Goal: Information Seeking & Learning: Find specific page/section

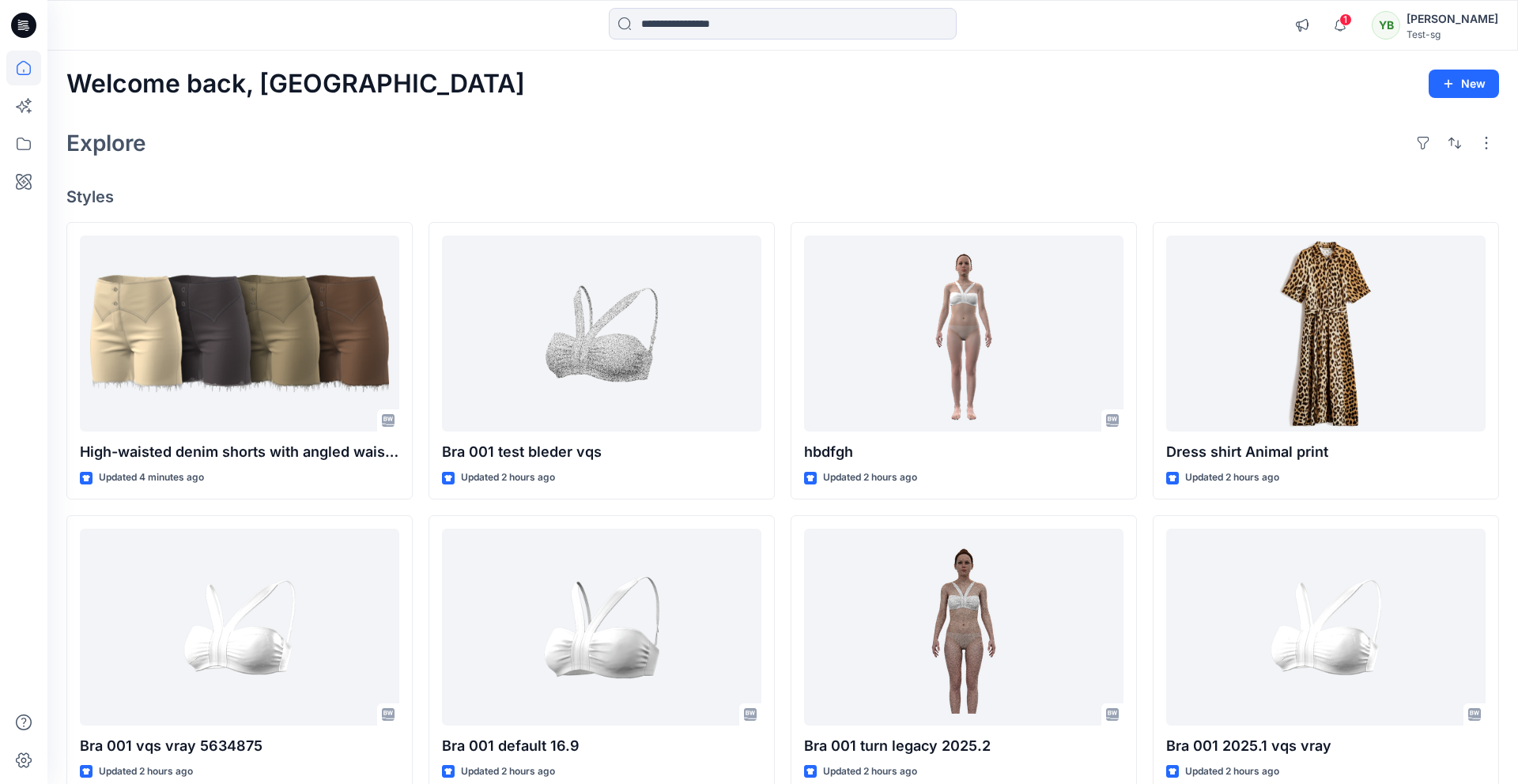
click at [481, 183] on div "Welcome back, Yuliia New Explore Styles High-waisted denim shorts with angled w…" at bounding box center [783, 607] width 1471 height 1112
click at [17, 182] on icon at bounding box center [23, 182] width 35 height 35
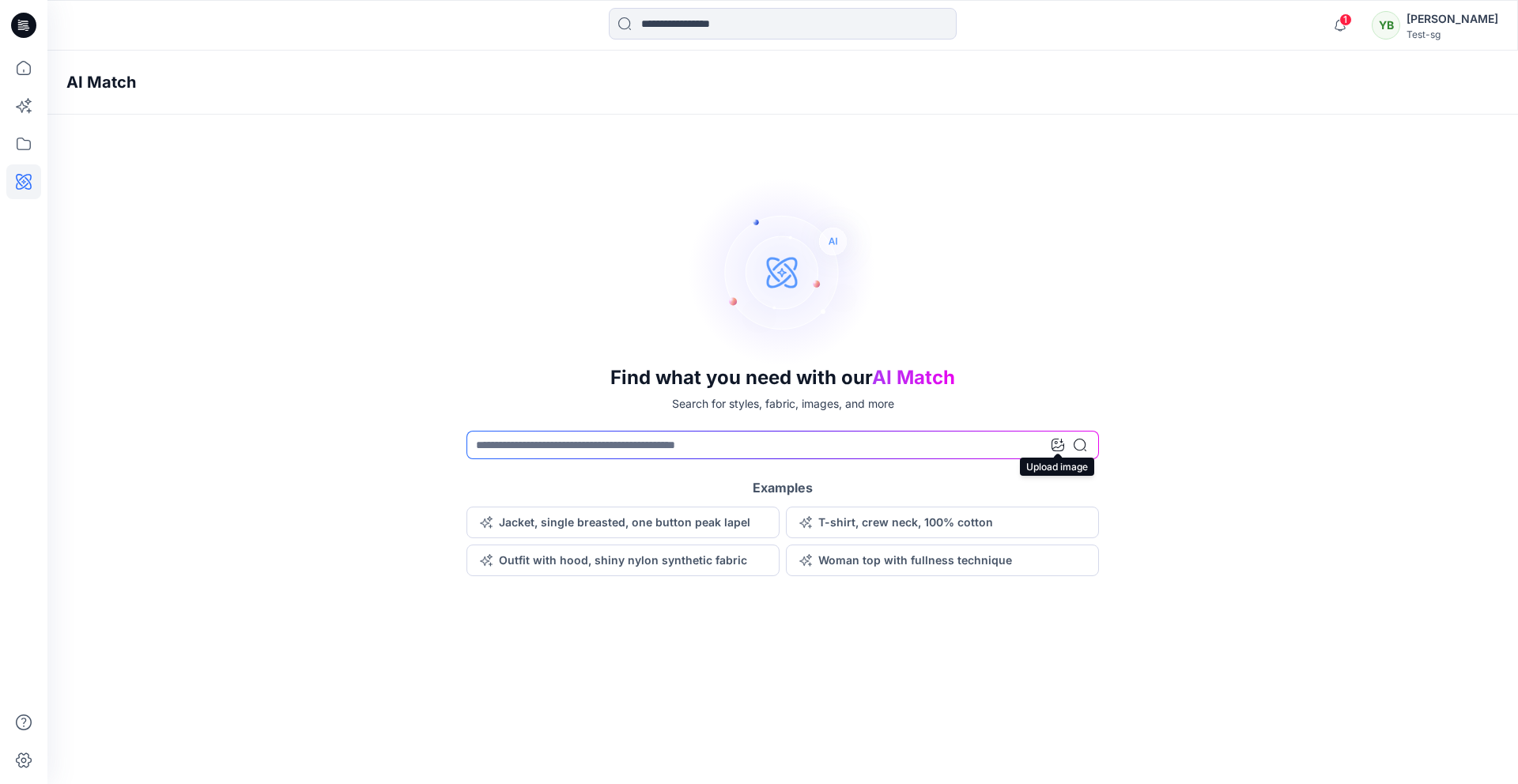
click at [1060, 445] on icon at bounding box center [1058, 445] width 13 height 13
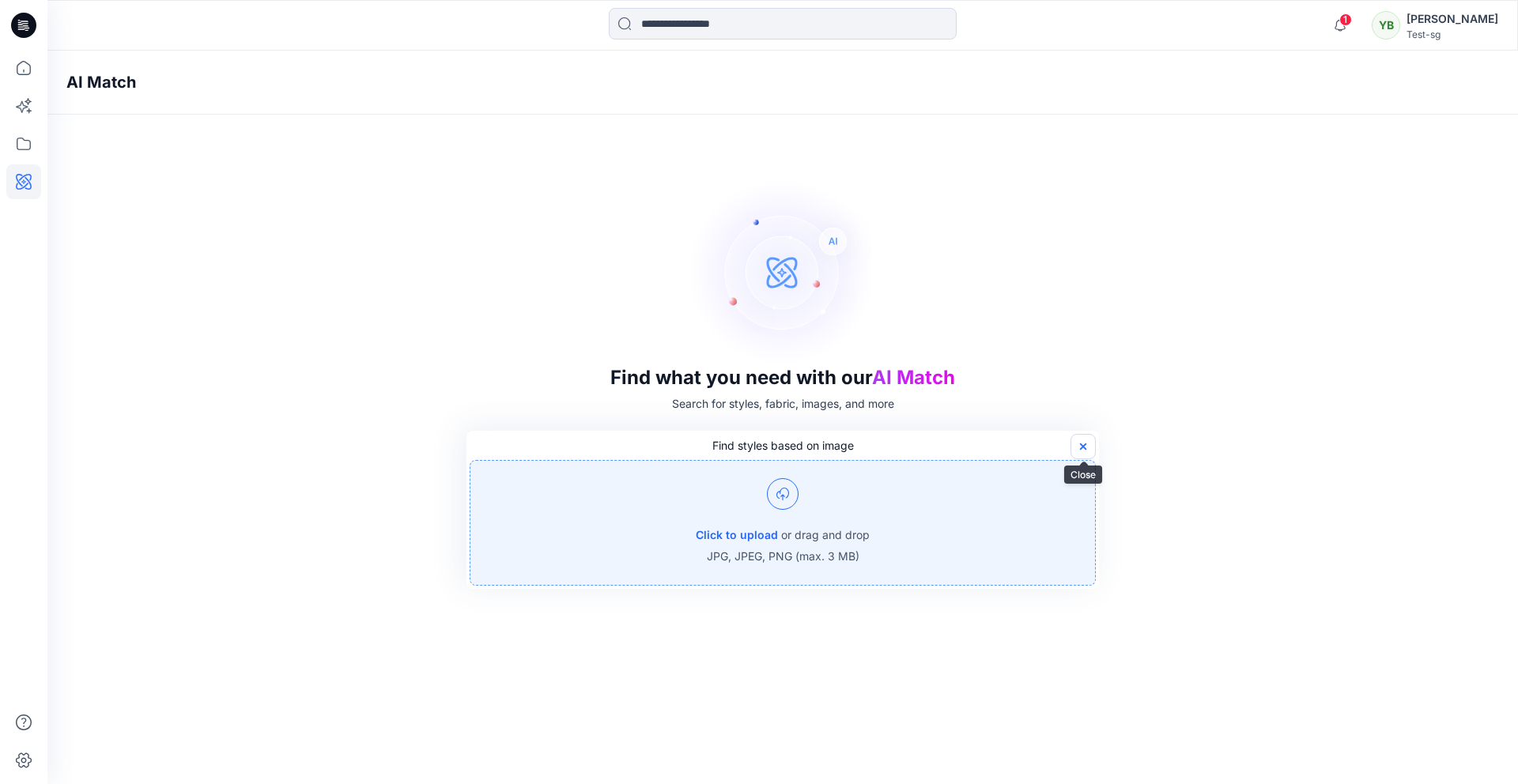
click at [1089, 444] on icon "button" at bounding box center [1083, 446] width 13 height 13
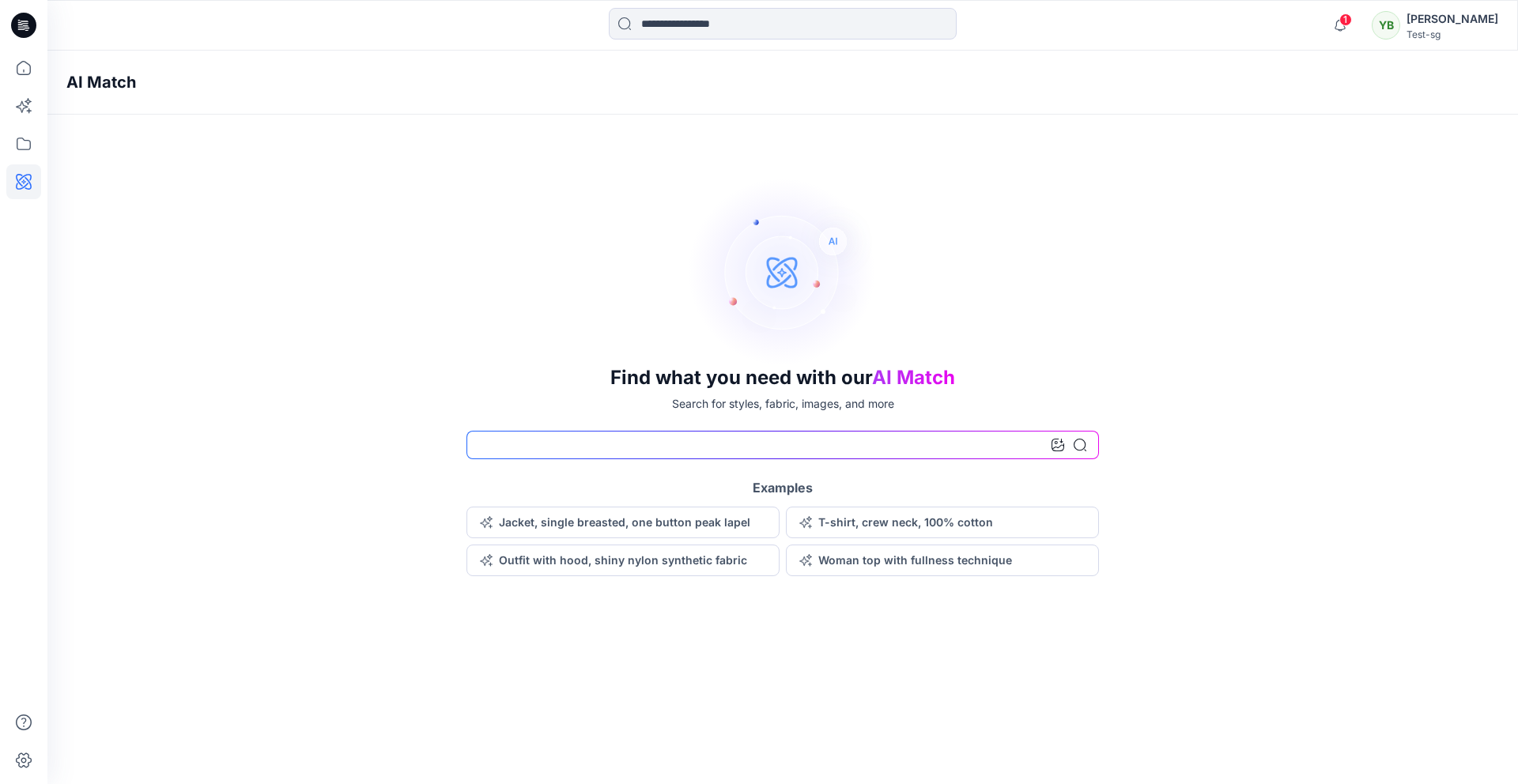
click at [509, 445] on input at bounding box center [783, 445] width 632 height 29
type input "******"
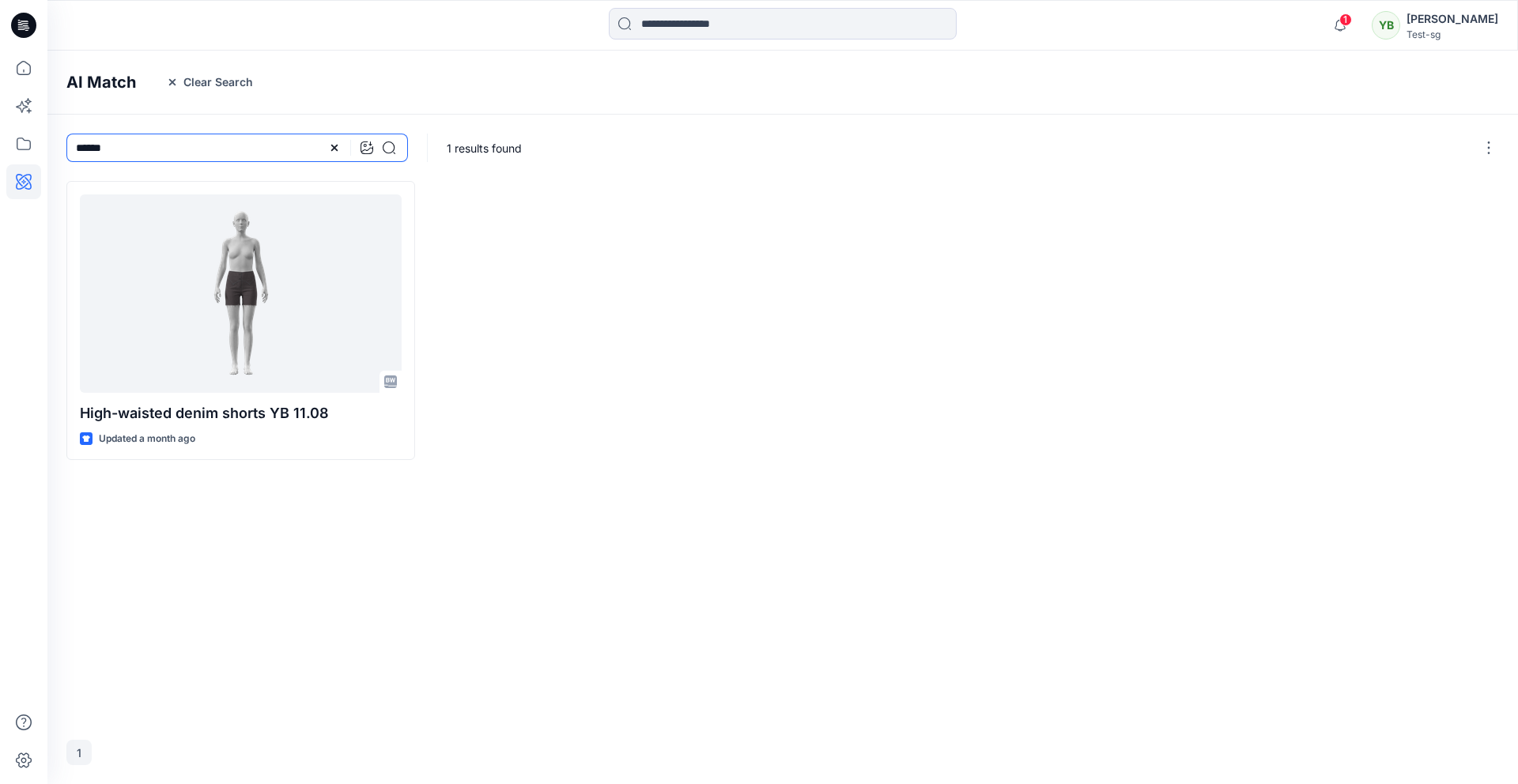
click at [138, 144] on input "******" at bounding box center [237, 148] width 341 height 29
type input "**********"
click at [367, 144] on icon at bounding box center [367, 148] width 13 height 13
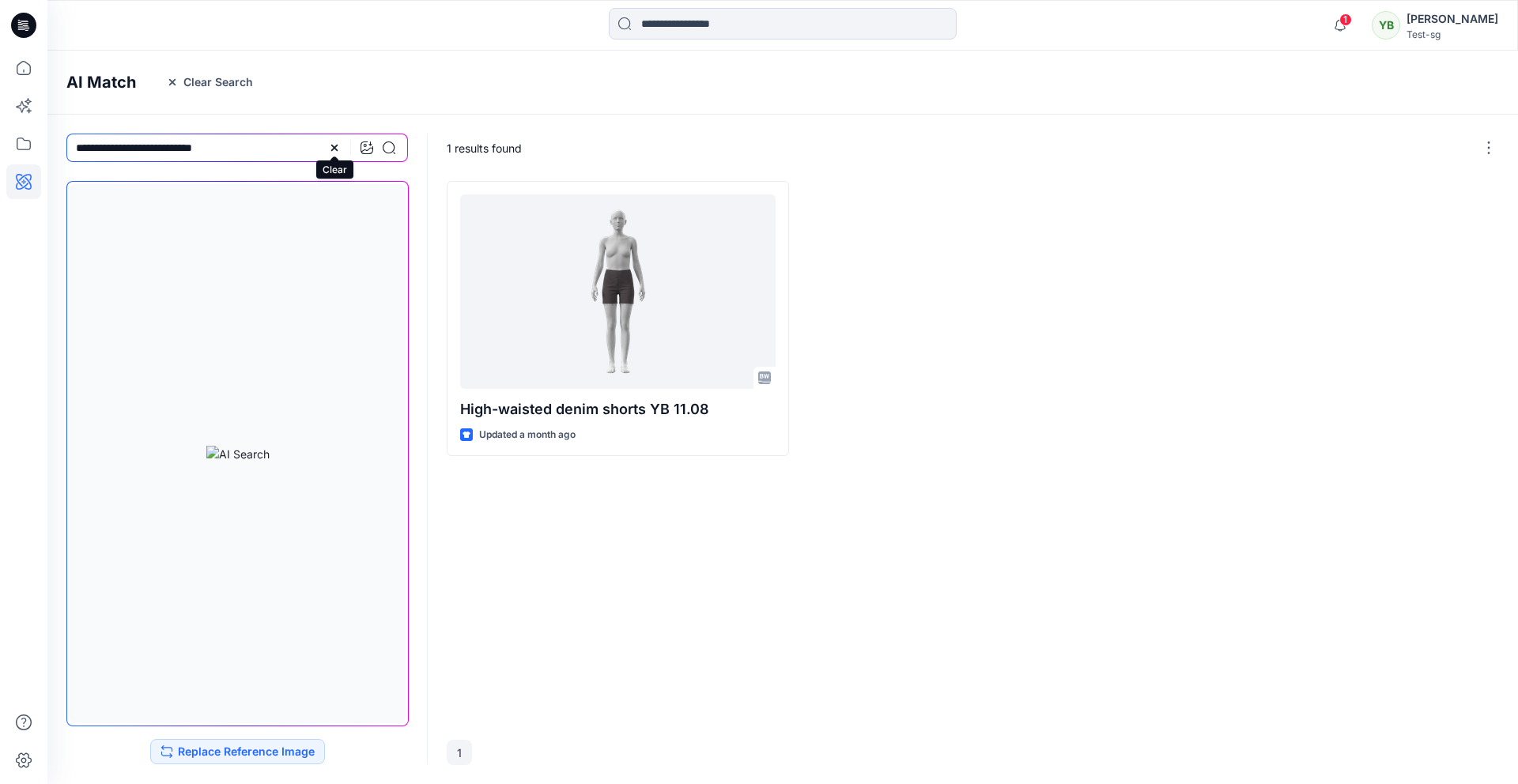
click at [334, 147] on icon at bounding box center [334, 147] width 6 height 6
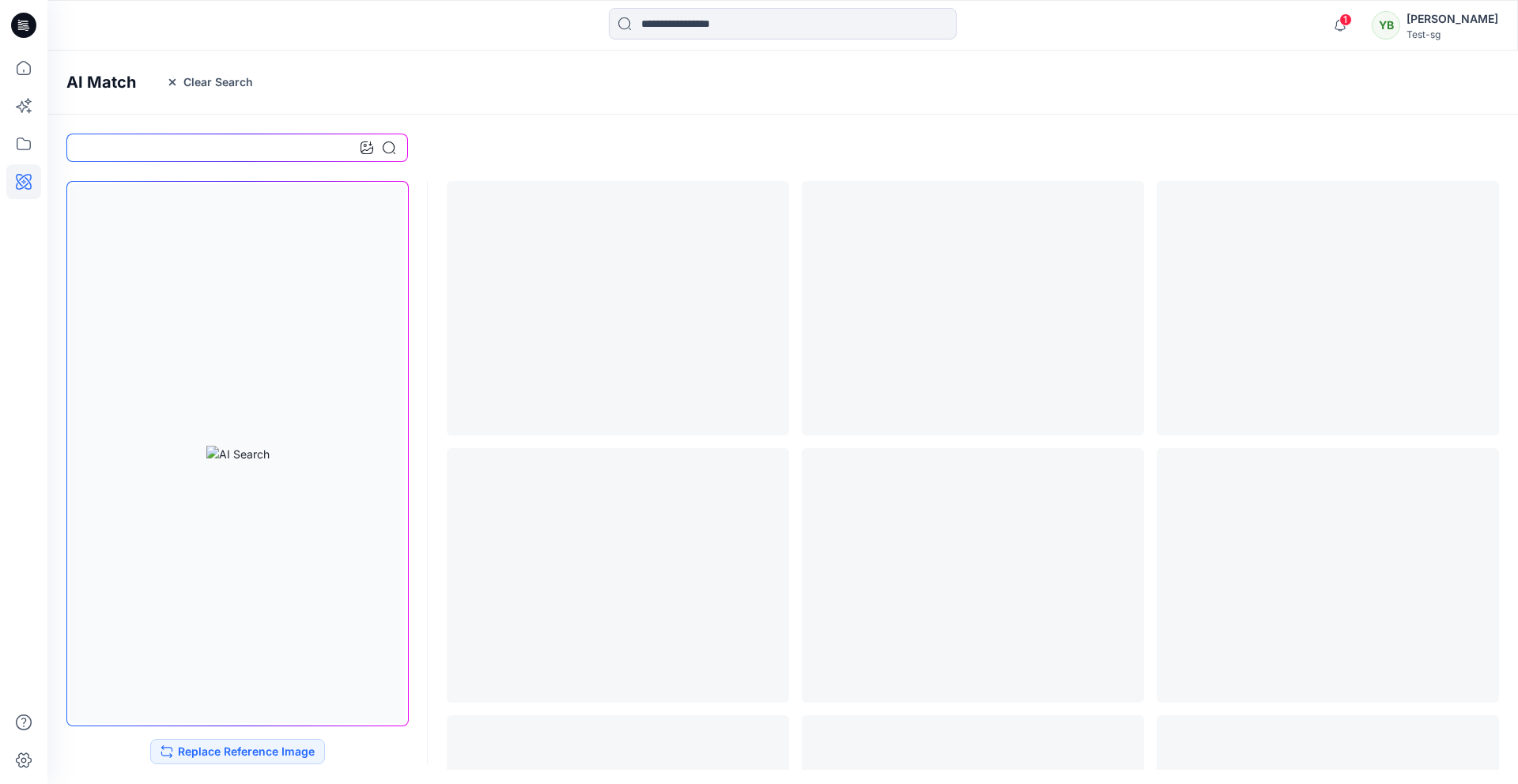
drag, startPoint x: 369, startPoint y: 140, endPoint x: 363, endPoint y: 148, distance: 10.0
click at [368, 142] on div at bounding box center [378, 148] width 35 height 29
click at [366, 146] on icon at bounding box center [367, 148] width 13 height 13
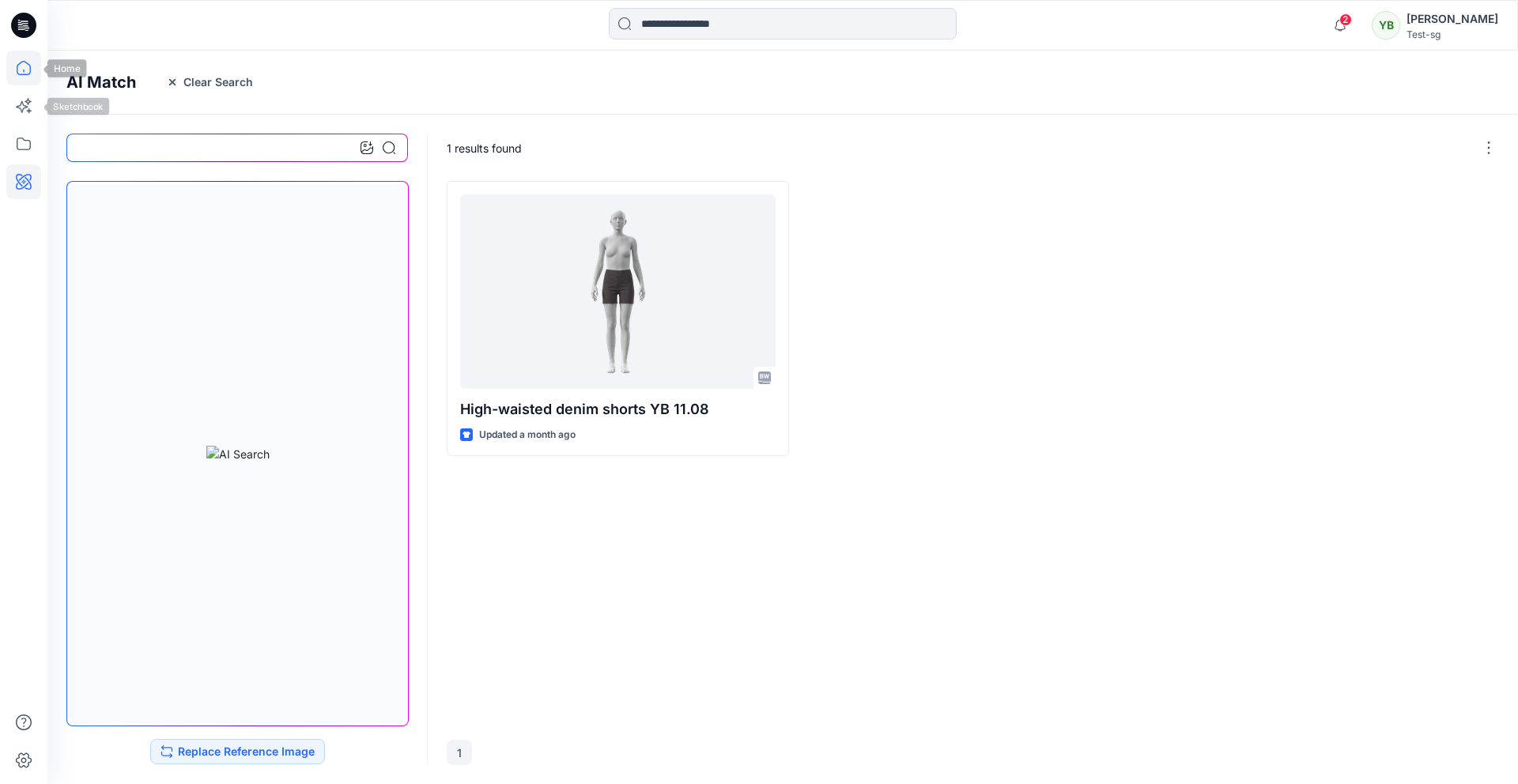
click at [24, 72] on icon at bounding box center [23, 68] width 35 height 35
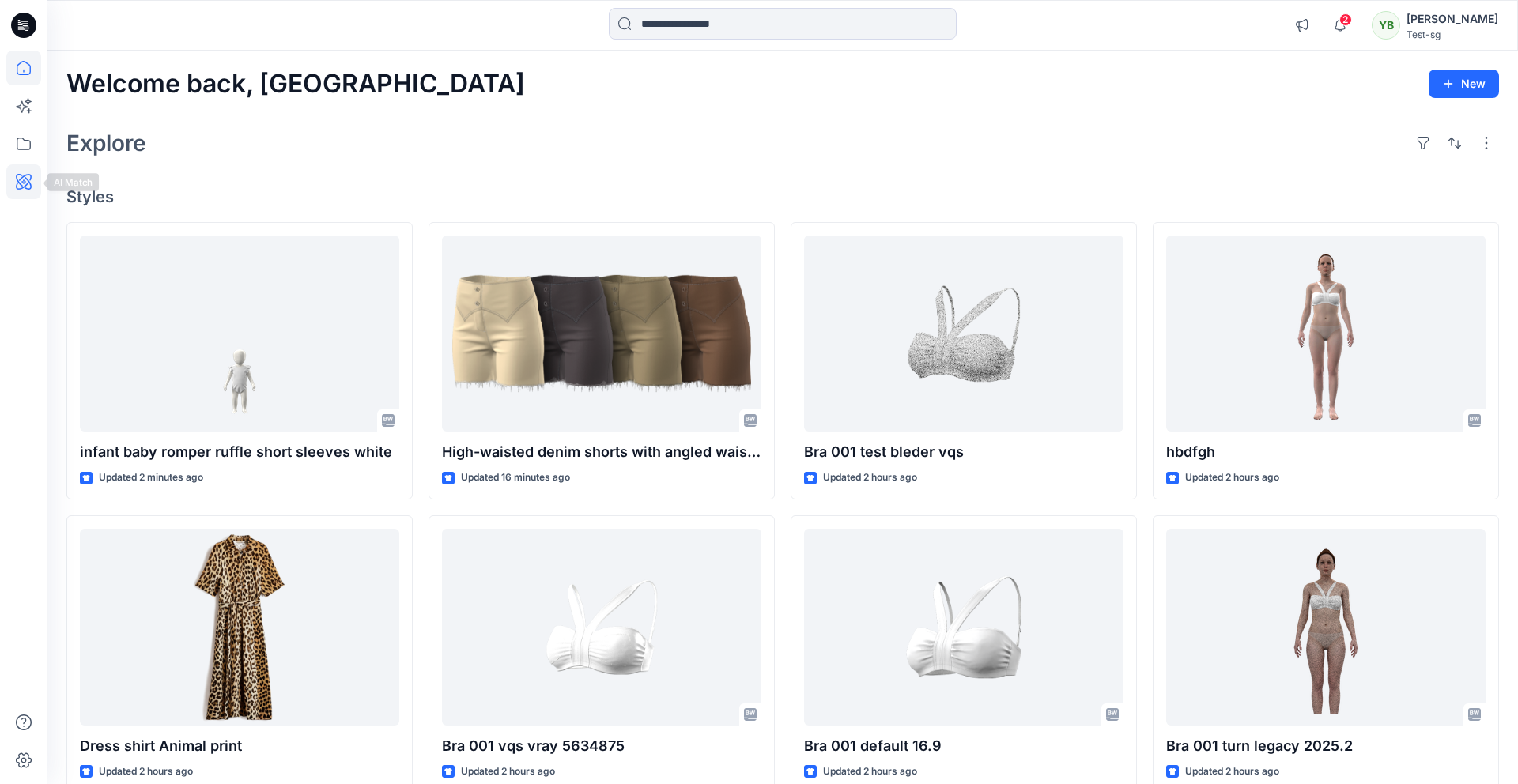
click at [25, 182] on icon at bounding box center [23, 182] width 35 height 35
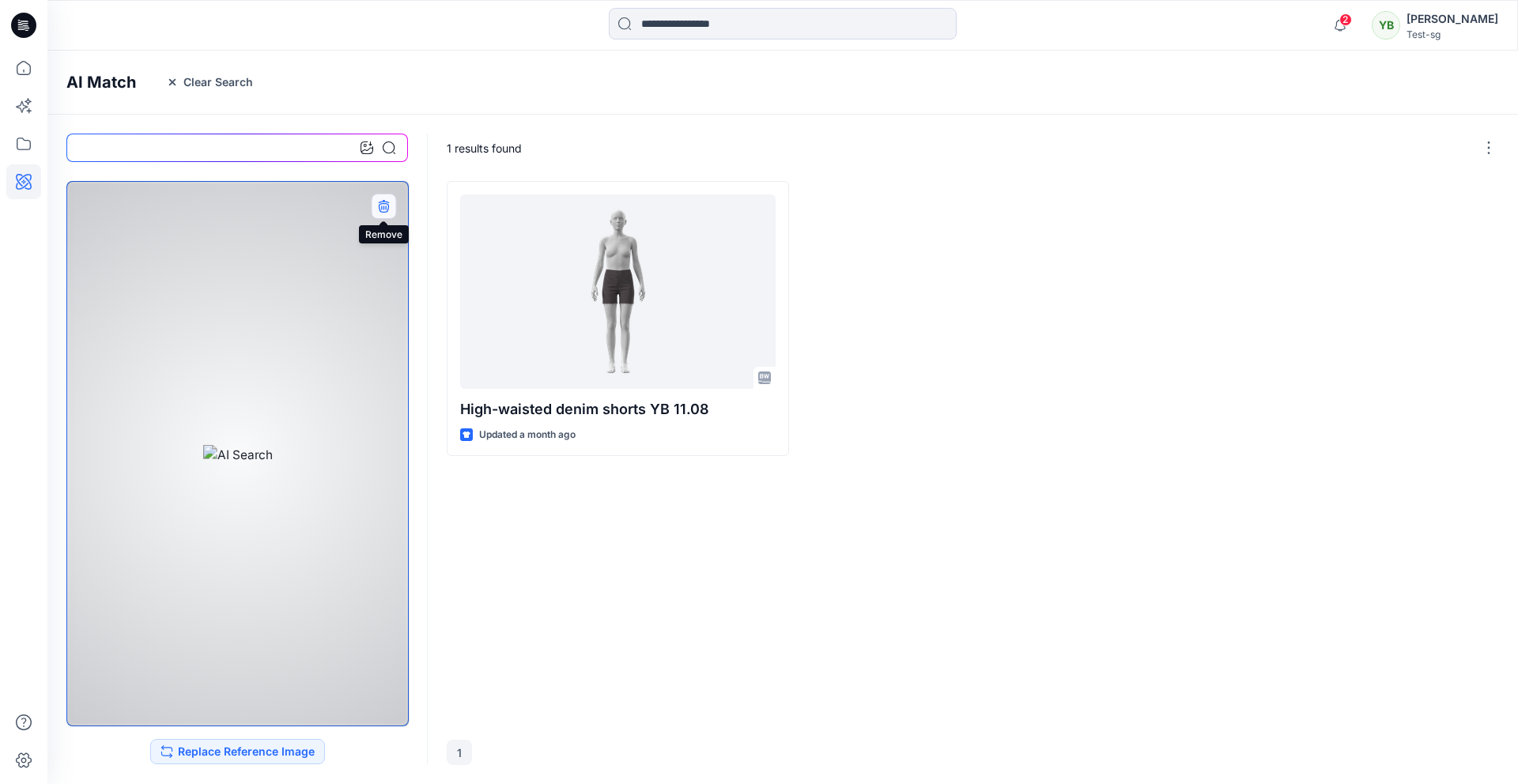
click at [386, 206] on icon "button" at bounding box center [383, 206] width 13 height 13
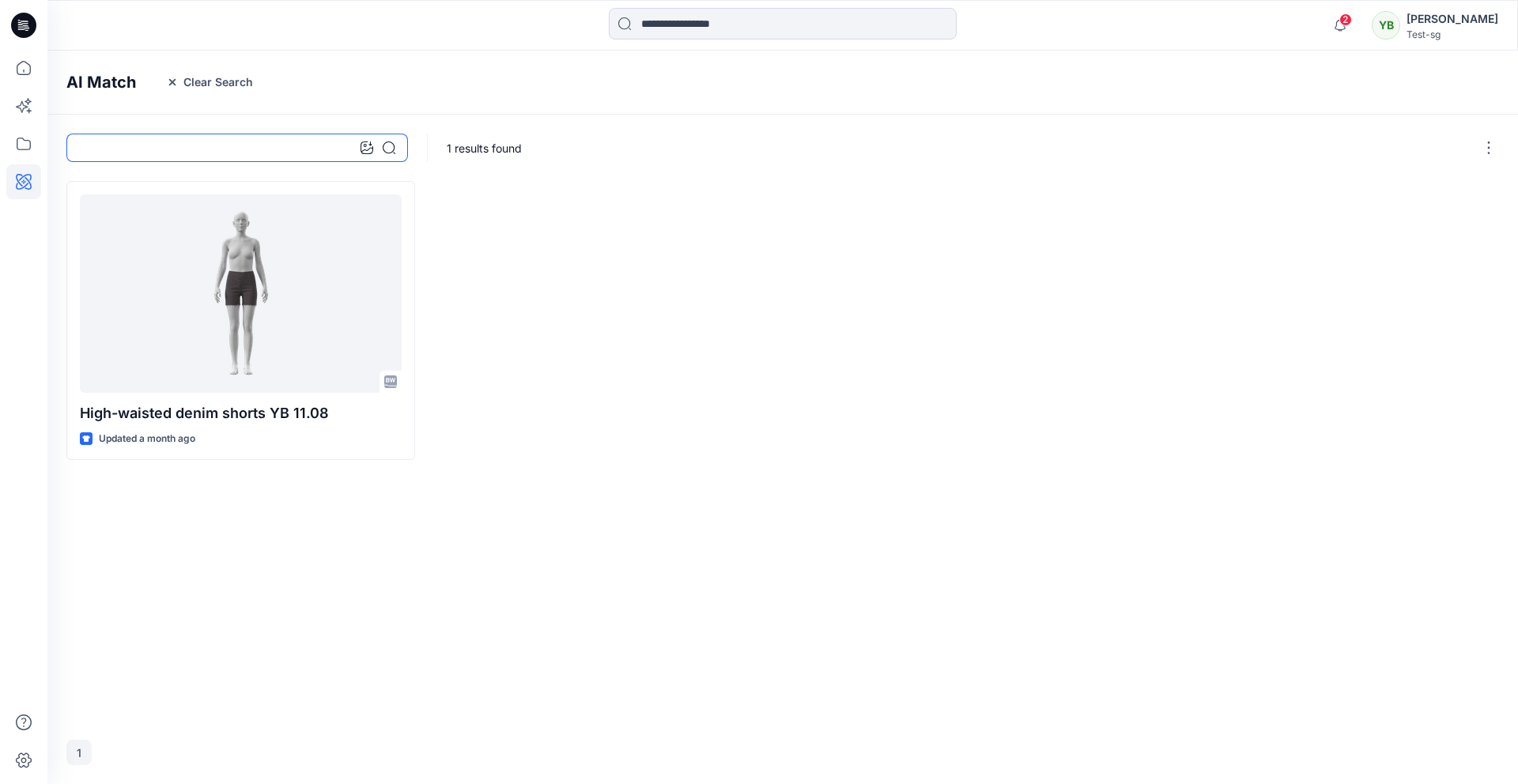
click at [200, 151] on input at bounding box center [237, 148] width 341 height 29
type input "***"
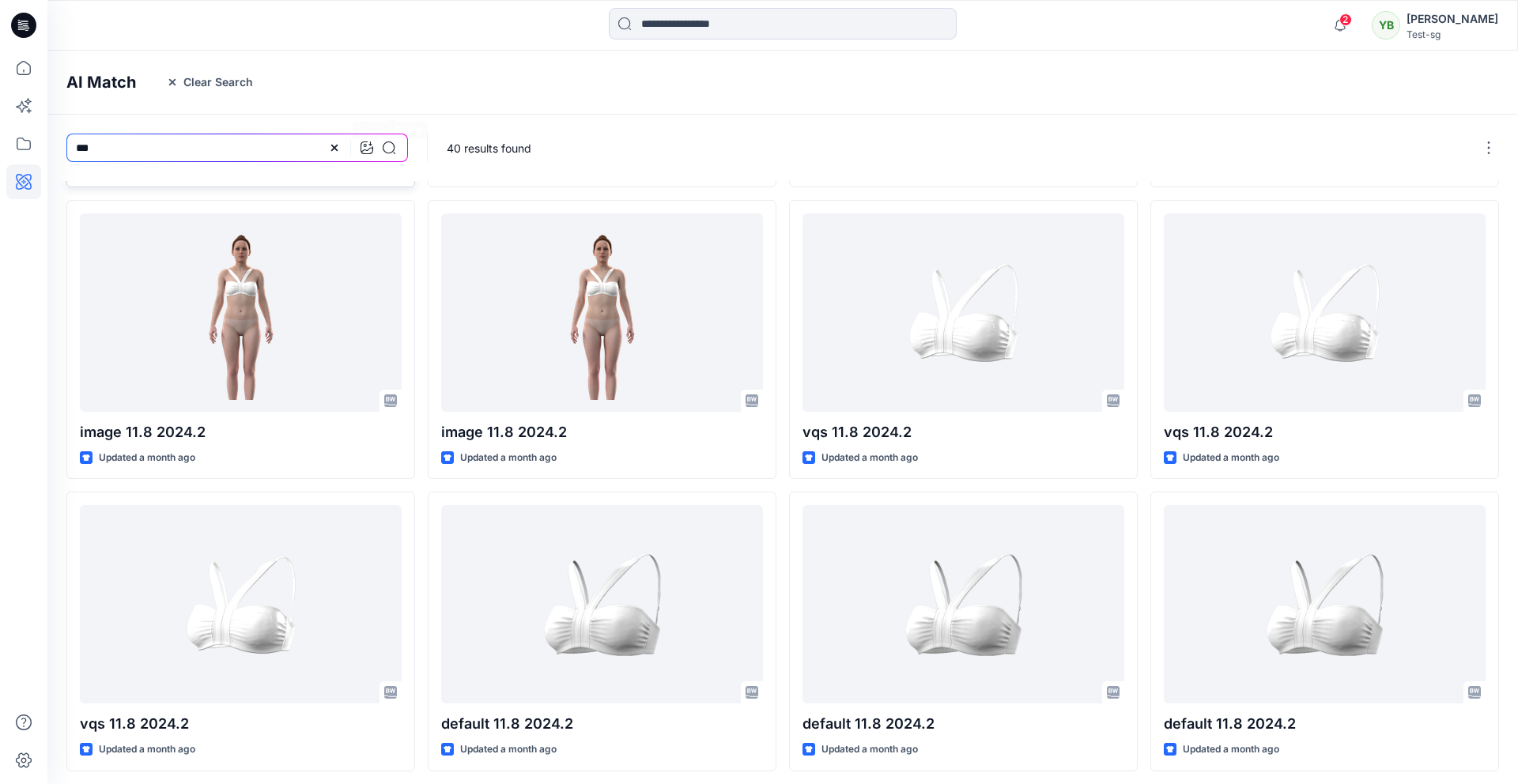
scroll to position [323, 0]
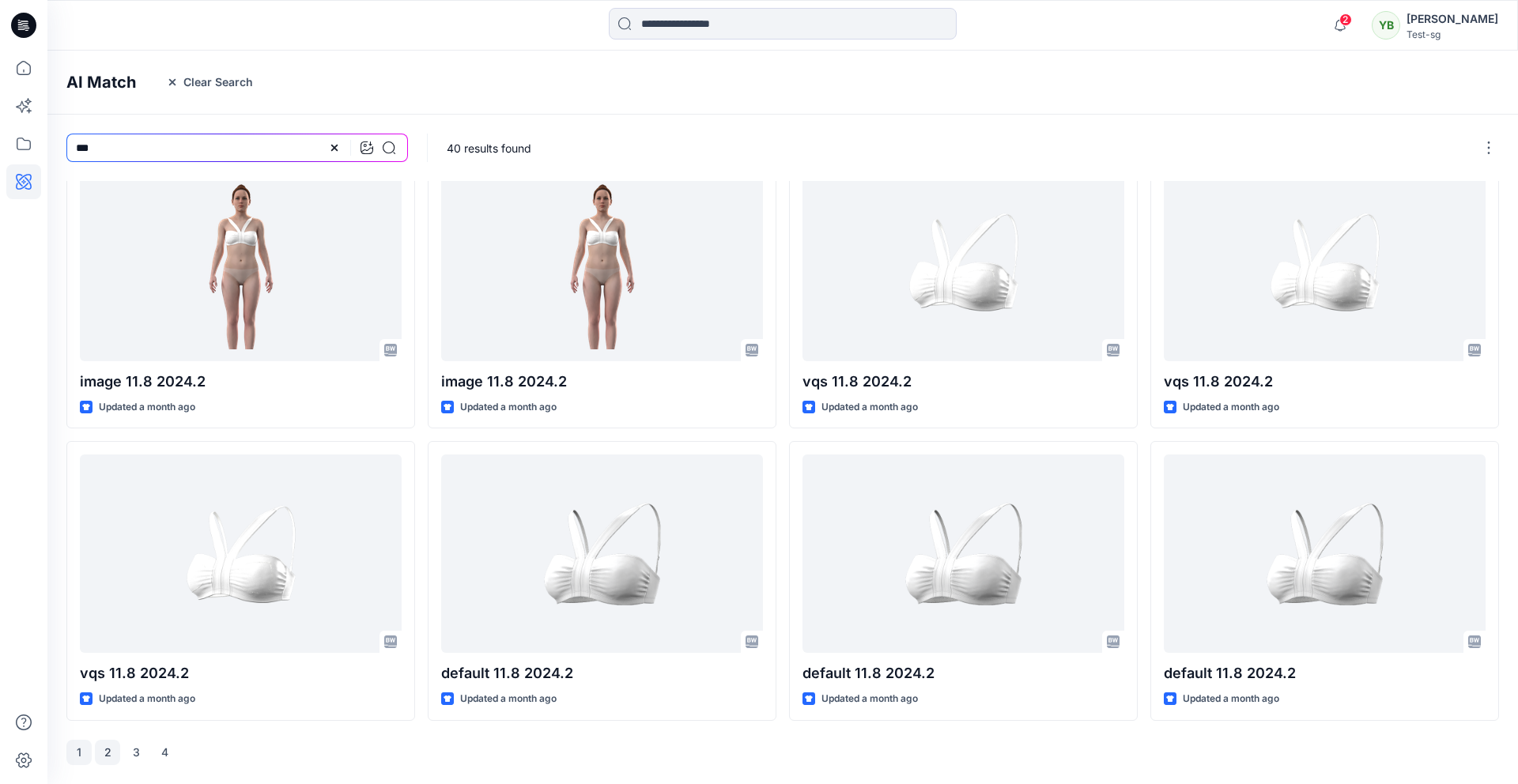
click at [110, 753] on button "2" at bounding box center [108, 753] width 25 height 25
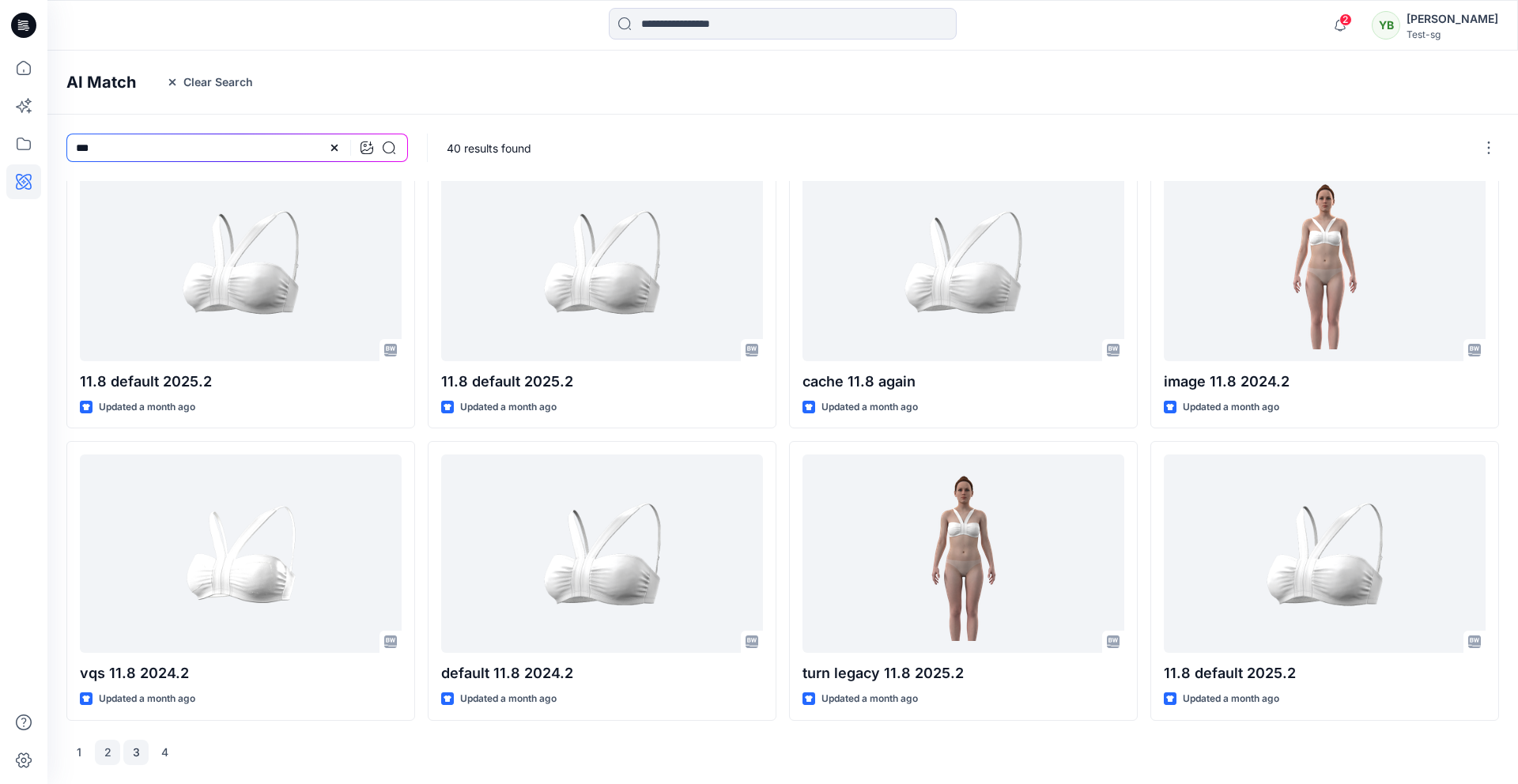
click at [135, 758] on button "3" at bounding box center [136, 753] width 25 height 25
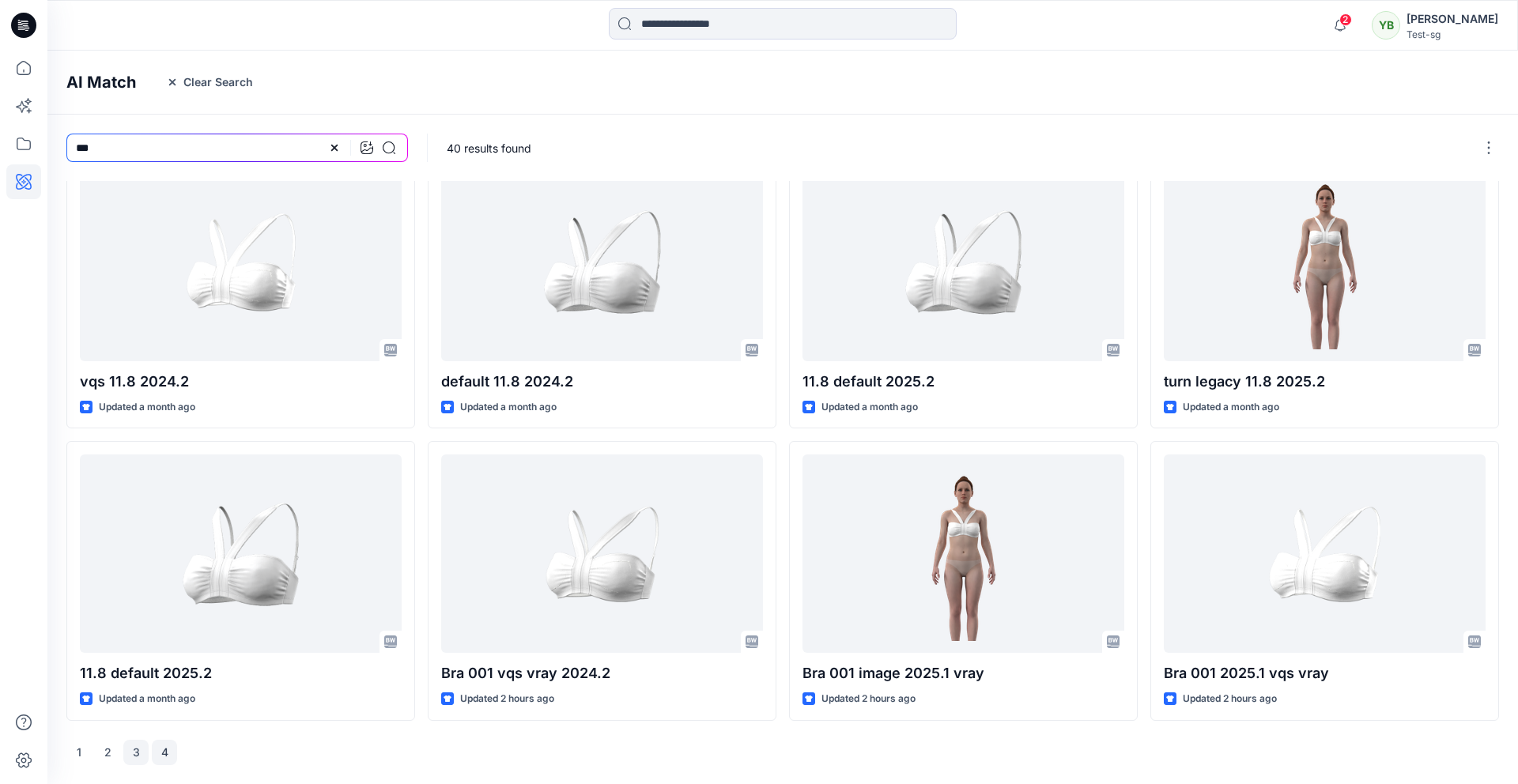
click at [164, 753] on button "4" at bounding box center [165, 753] width 25 height 25
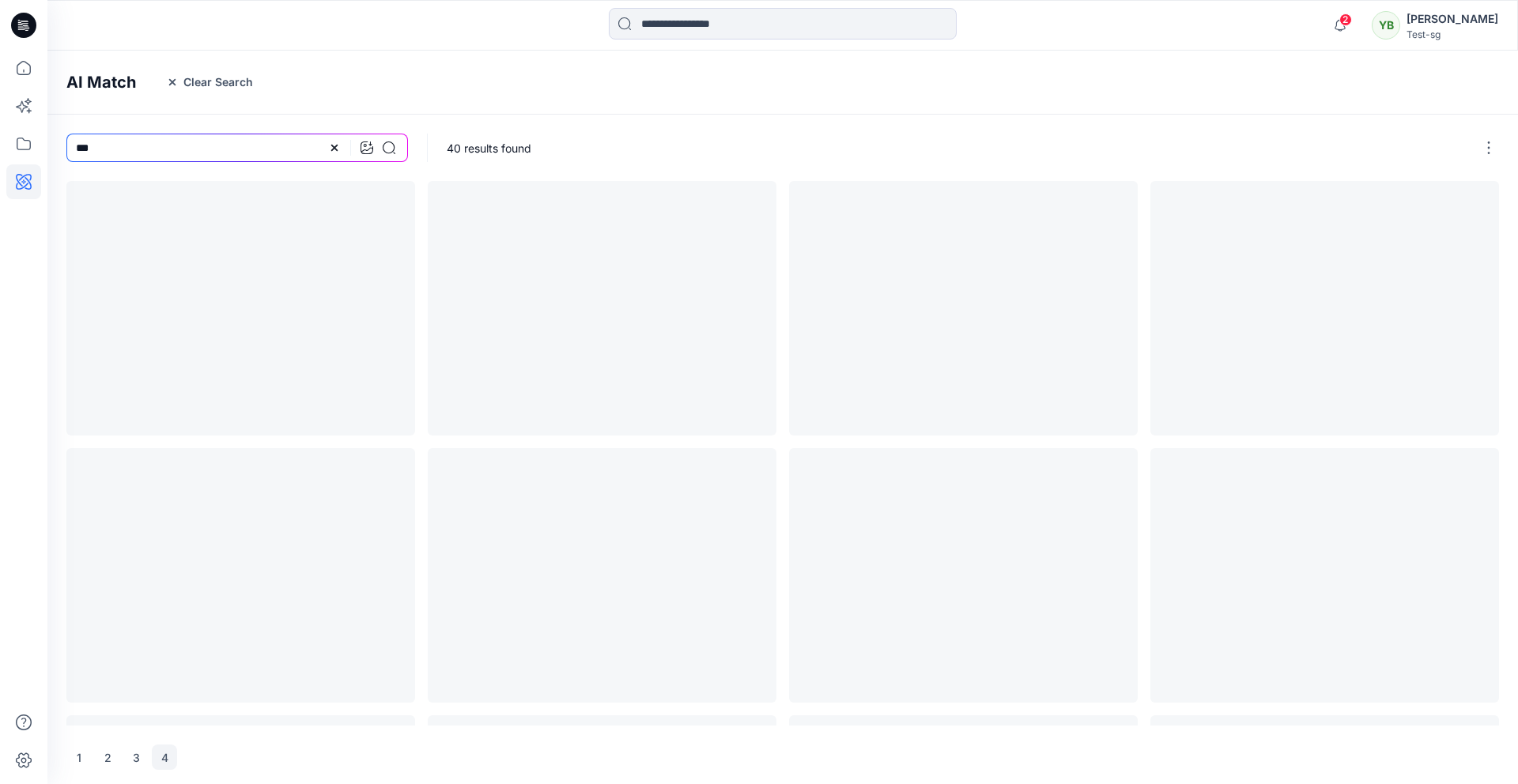
scroll to position [0, 0]
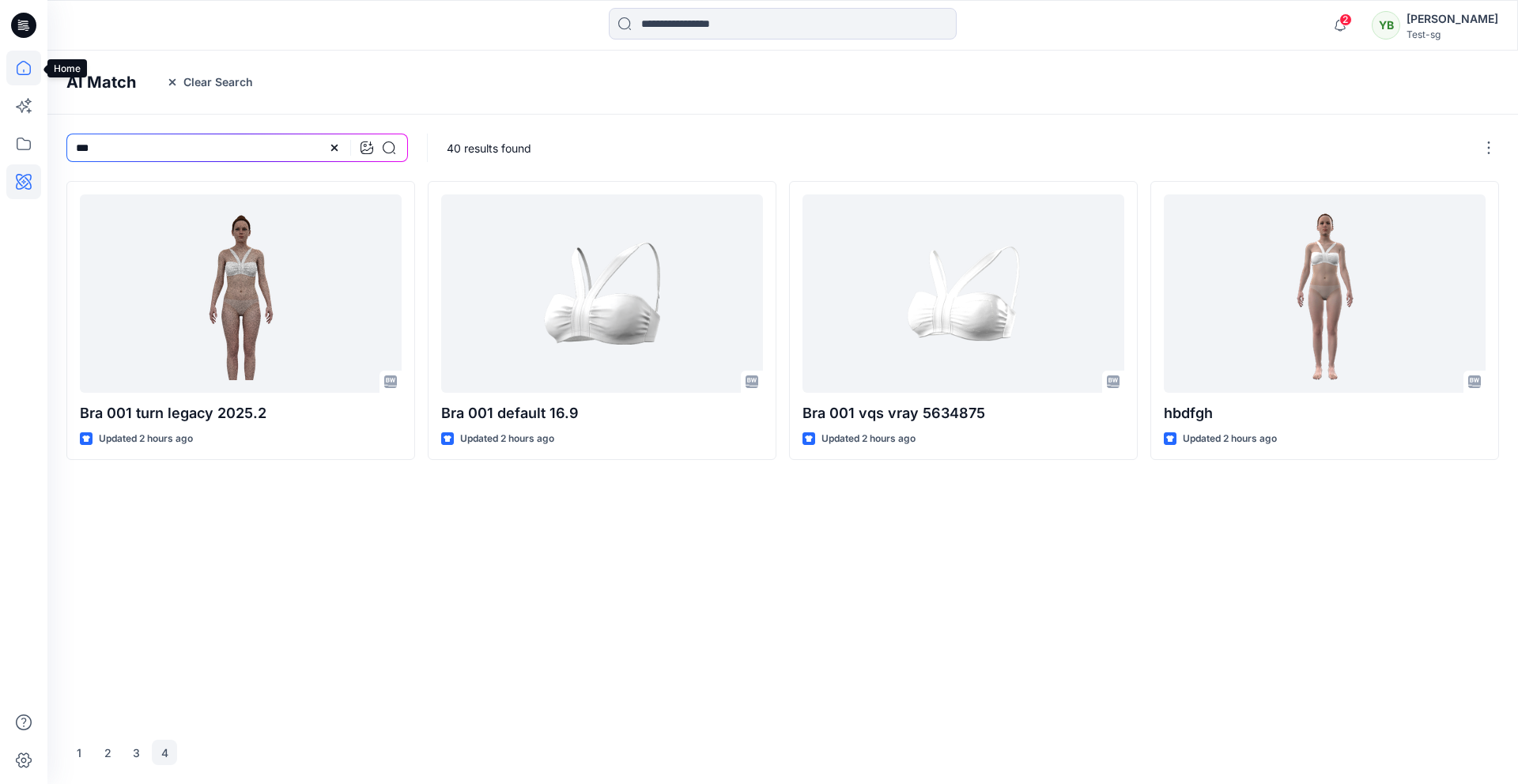
click at [18, 67] on icon at bounding box center [23, 68] width 35 height 35
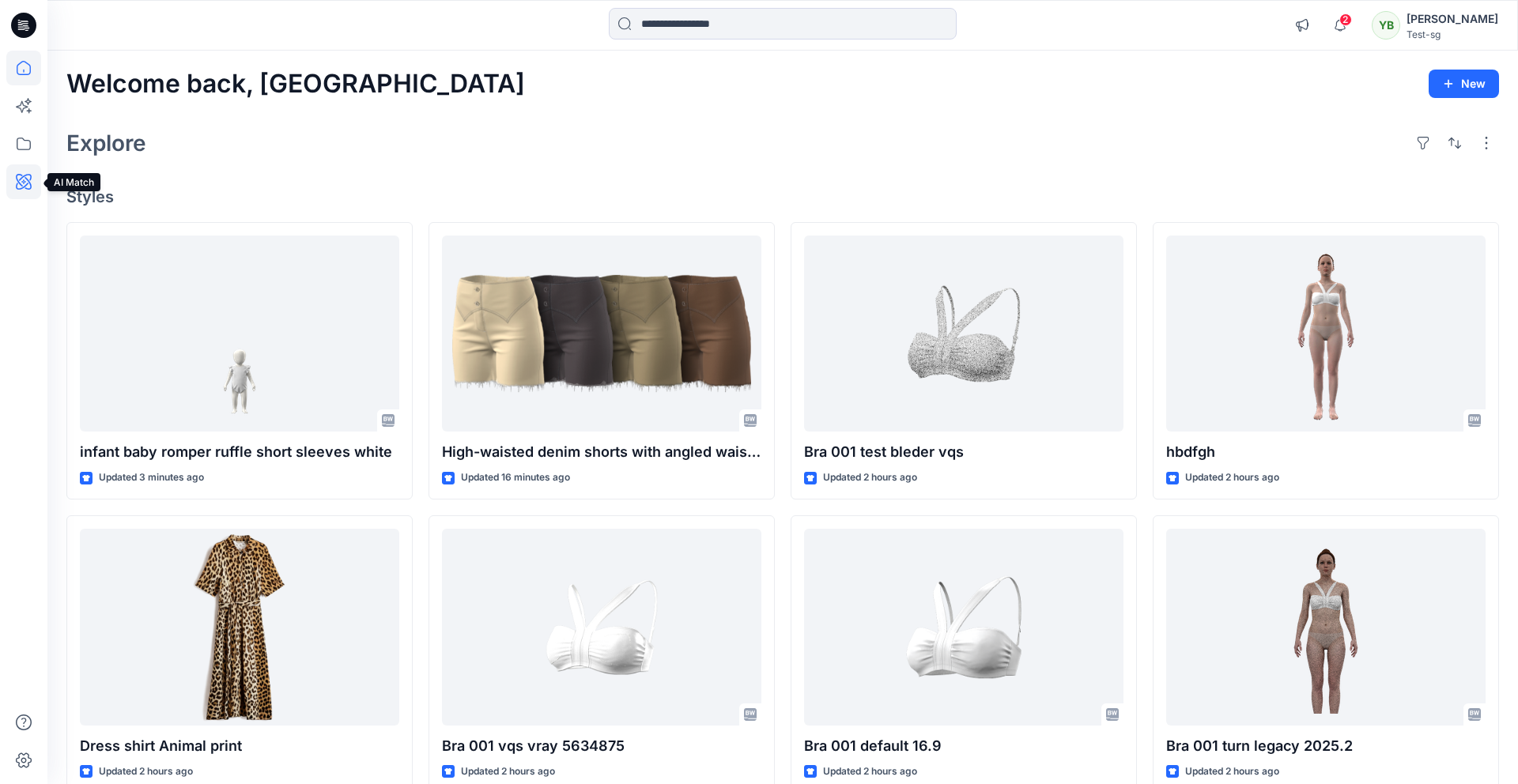
click at [20, 176] on icon at bounding box center [23, 182] width 35 height 35
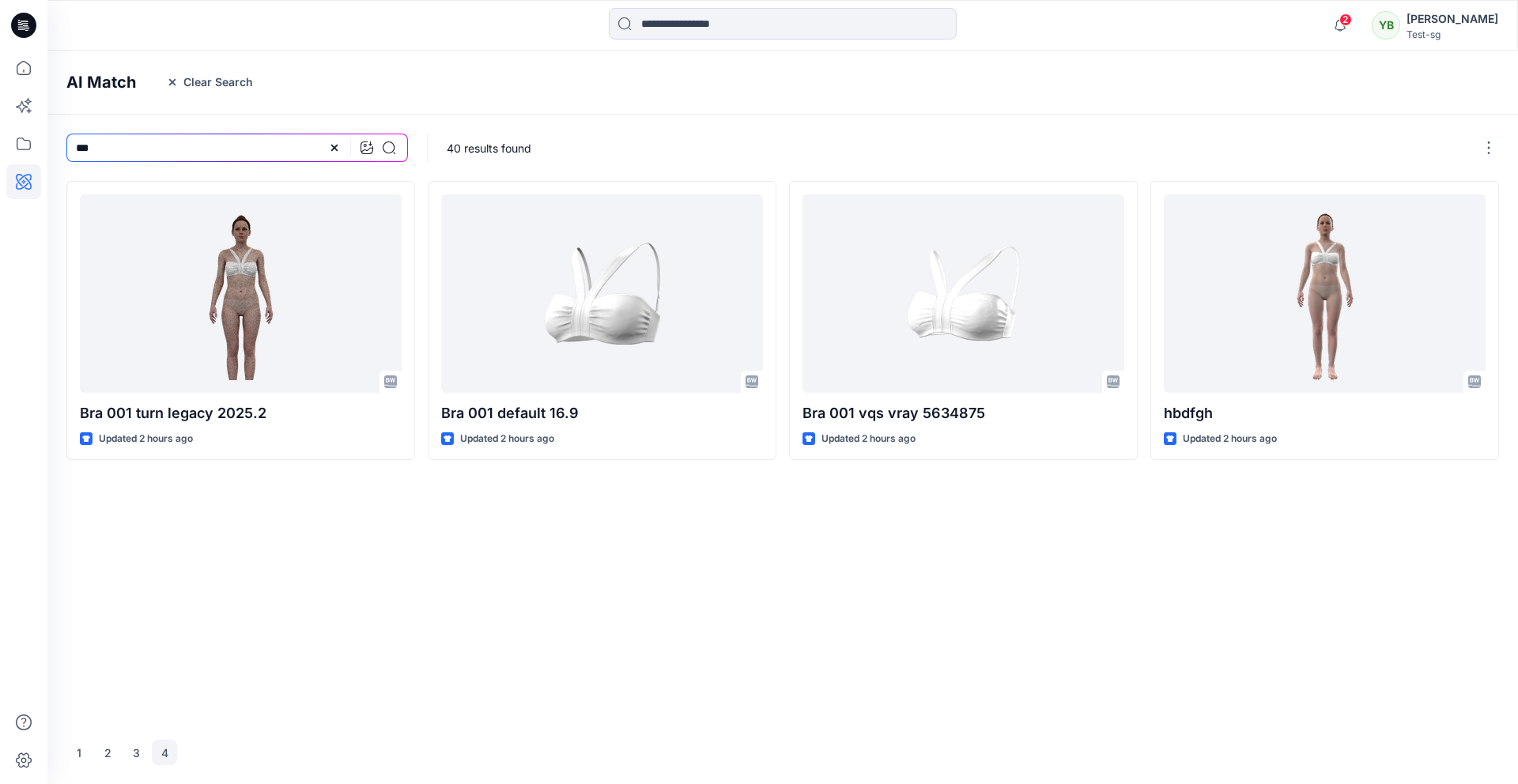
click at [340, 144] on div at bounding box center [362, 148] width 67 height 29
click at [335, 147] on icon at bounding box center [334, 147] width 6 height 6
click at [225, 154] on input at bounding box center [237, 148] width 341 height 29
type input "**********"
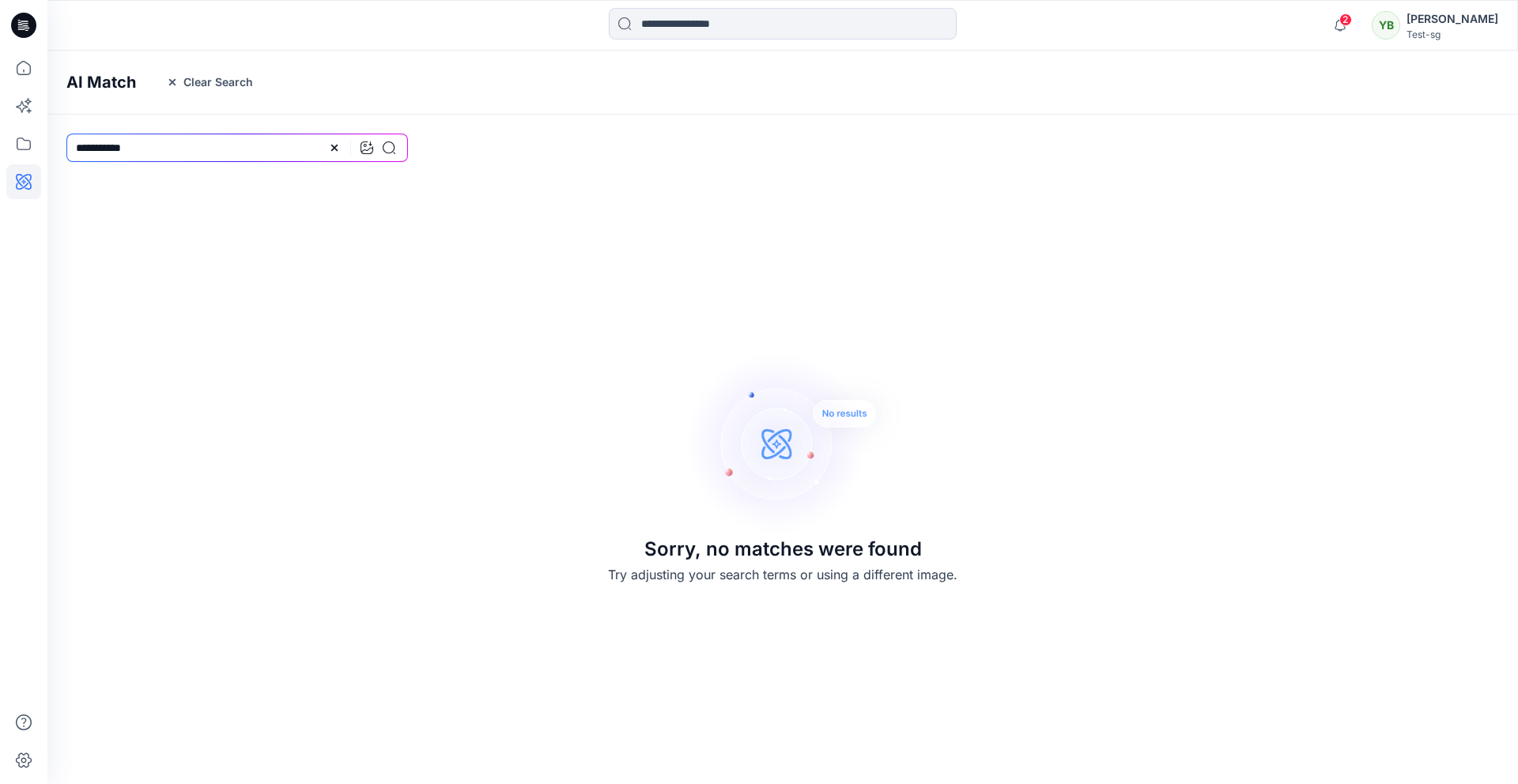
click at [358, 250] on div "Sorry, no matches were found Try adjusting your search terms or using a differe…" at bounding box center [783, 466] width 1471 height 608
click at [326, 213] on div "Sorry, no matches were found Try adjusting your search terms or using a differe…" at bounding box center [783, 466] width 1471 height 608
click at [25, 78] on icon at bounding box center [23, 68] width 35 height 35
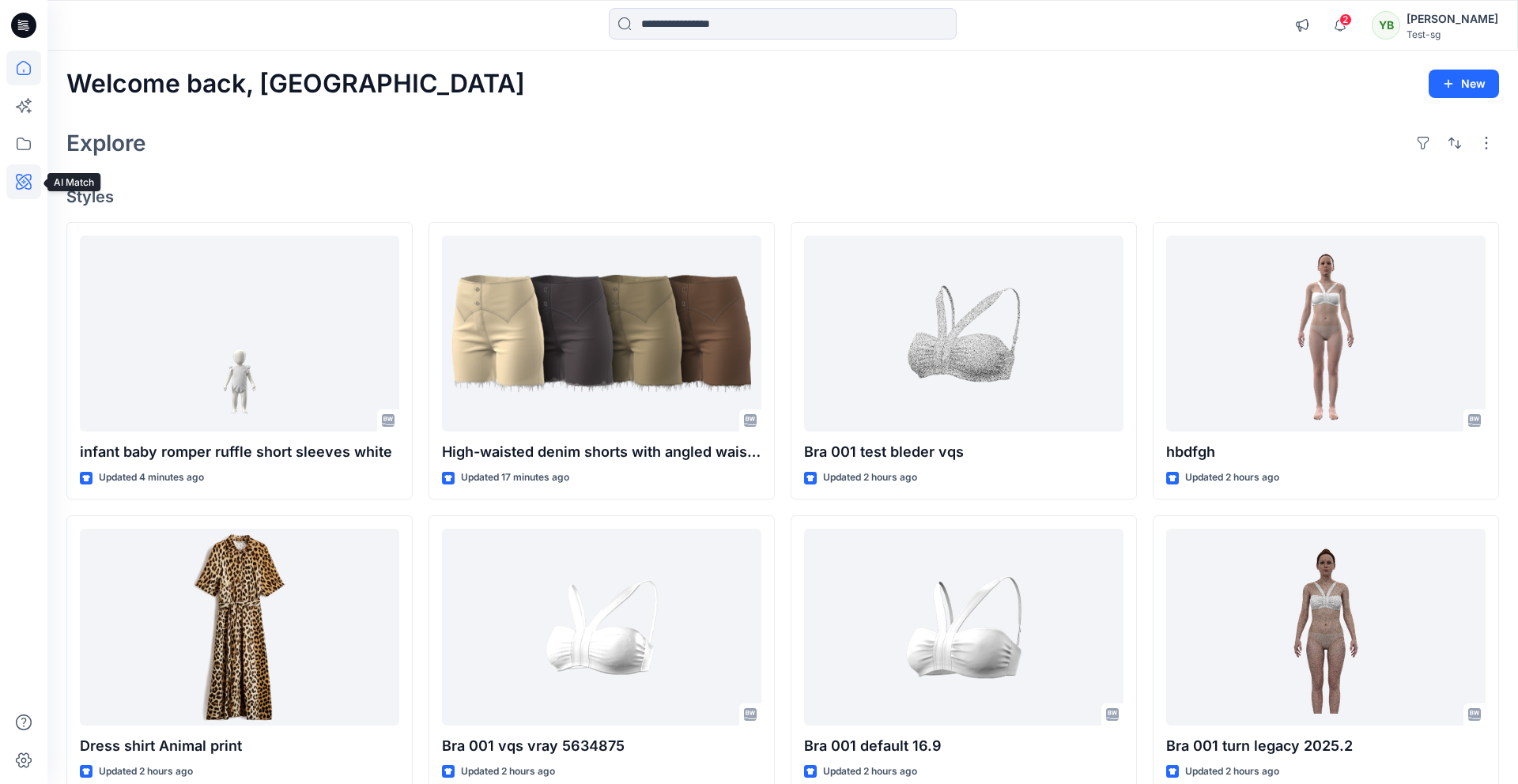
click at [25, 188] on icon at bounding box center [23, 182] width 35 height 35
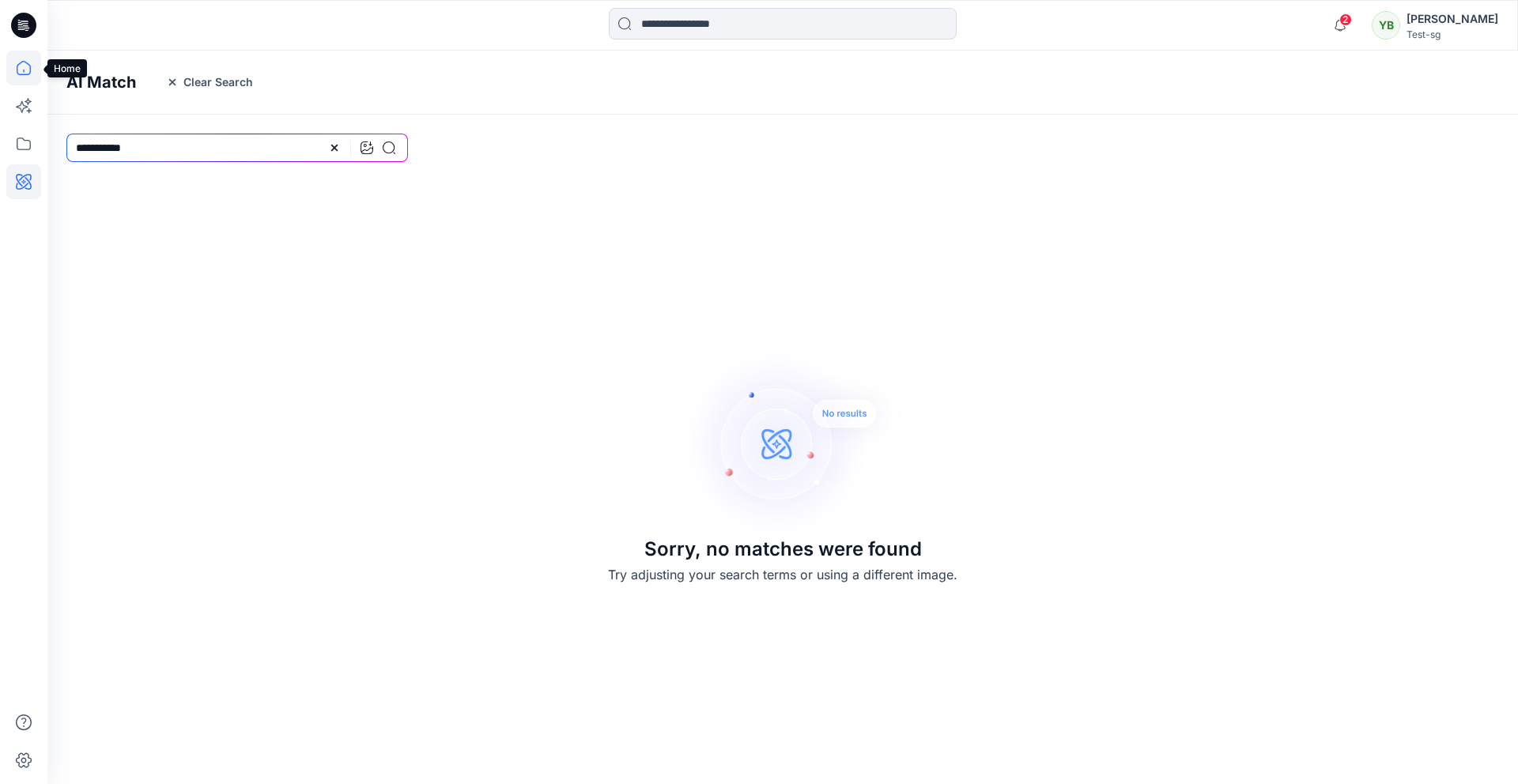
click at [35, 72] on icon at bounding box center [23, 68] width 35 height 35
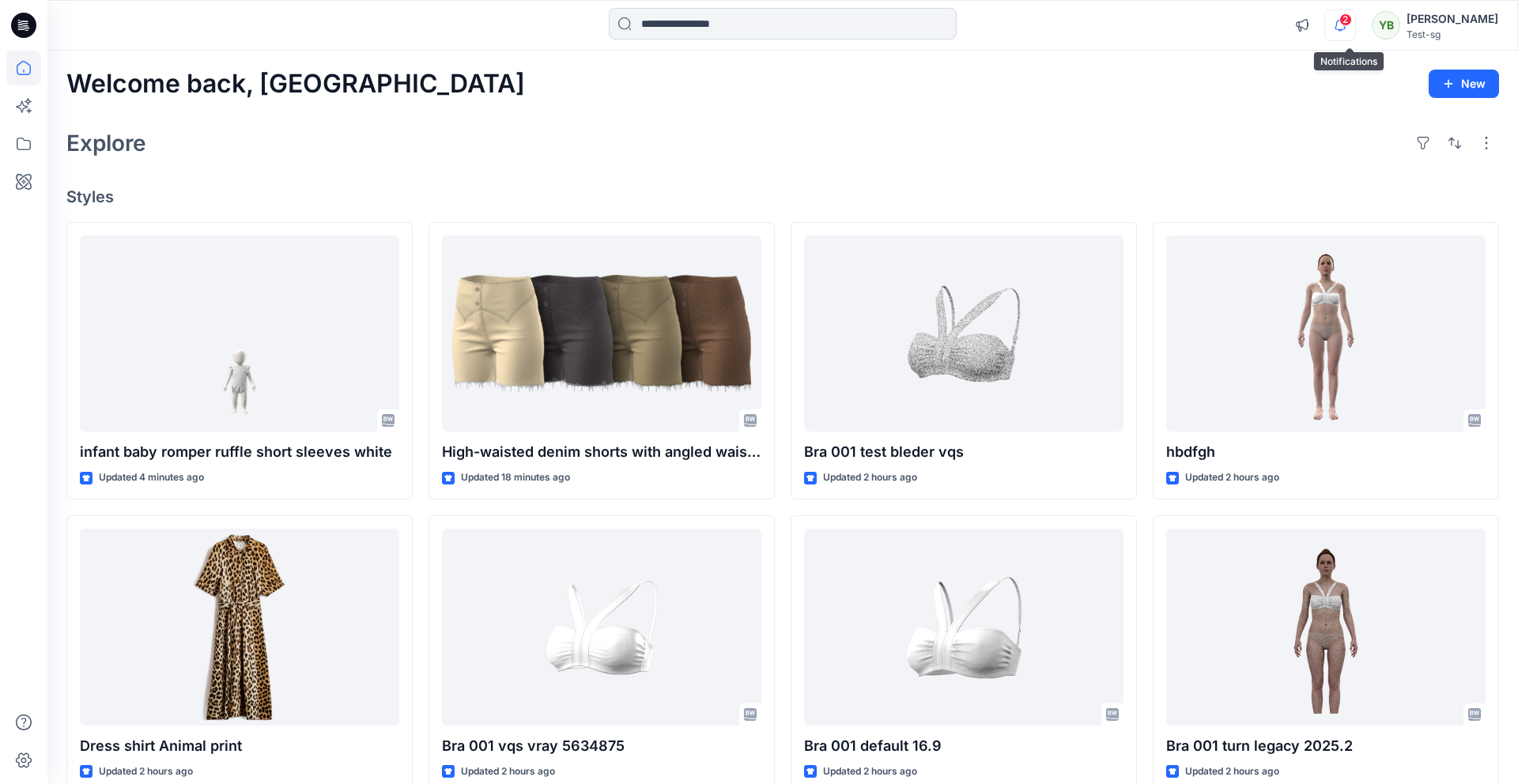
click at [1343, 28] on icon "button" at bounding box center [1340, 25] width 30 height 31
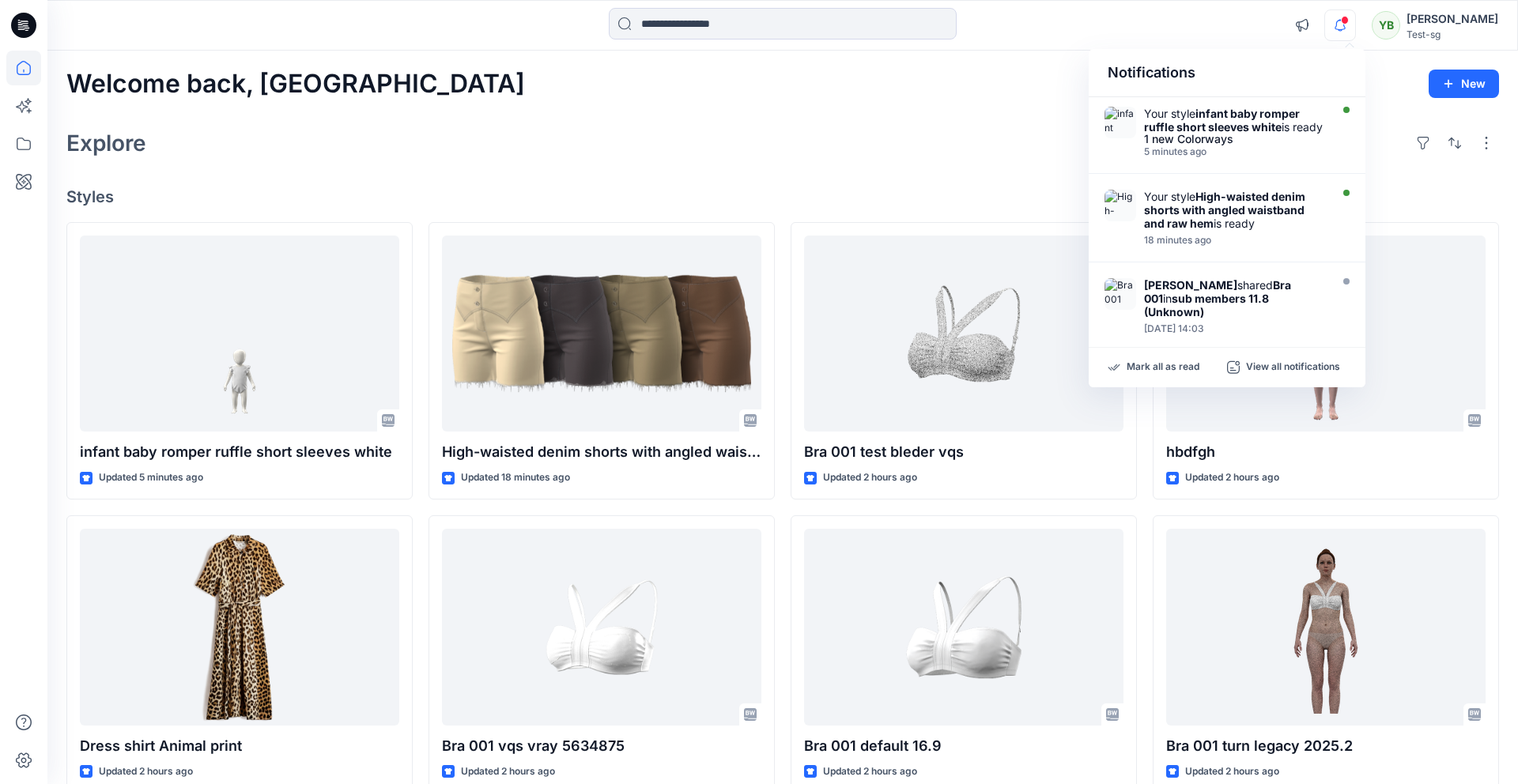
click at [856, 126] on div "Explore" at bounding box center [783, 143] width 1433 height 38
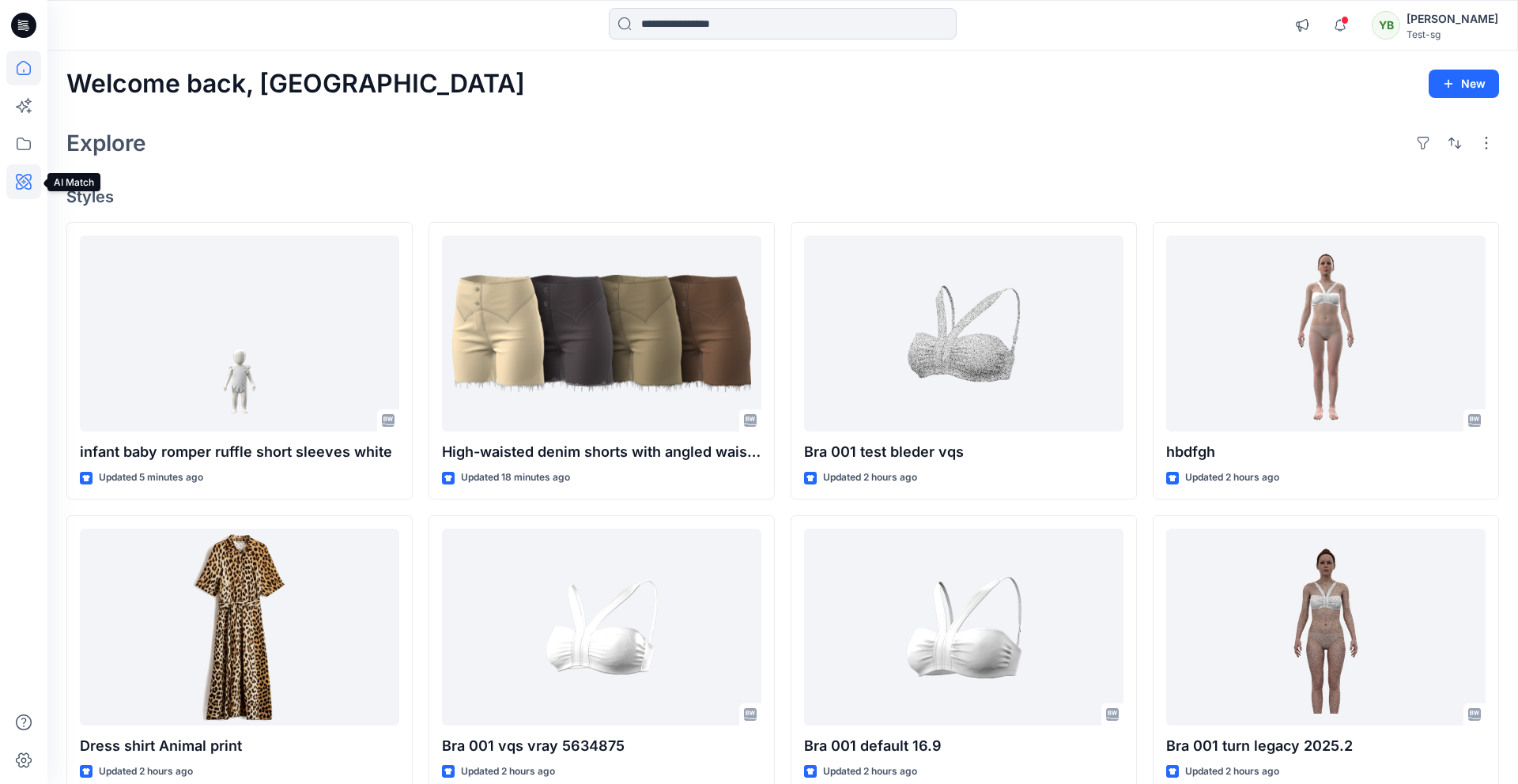
click at [24, 179] on icon at bounding box center [24, 182] width 5 height 5
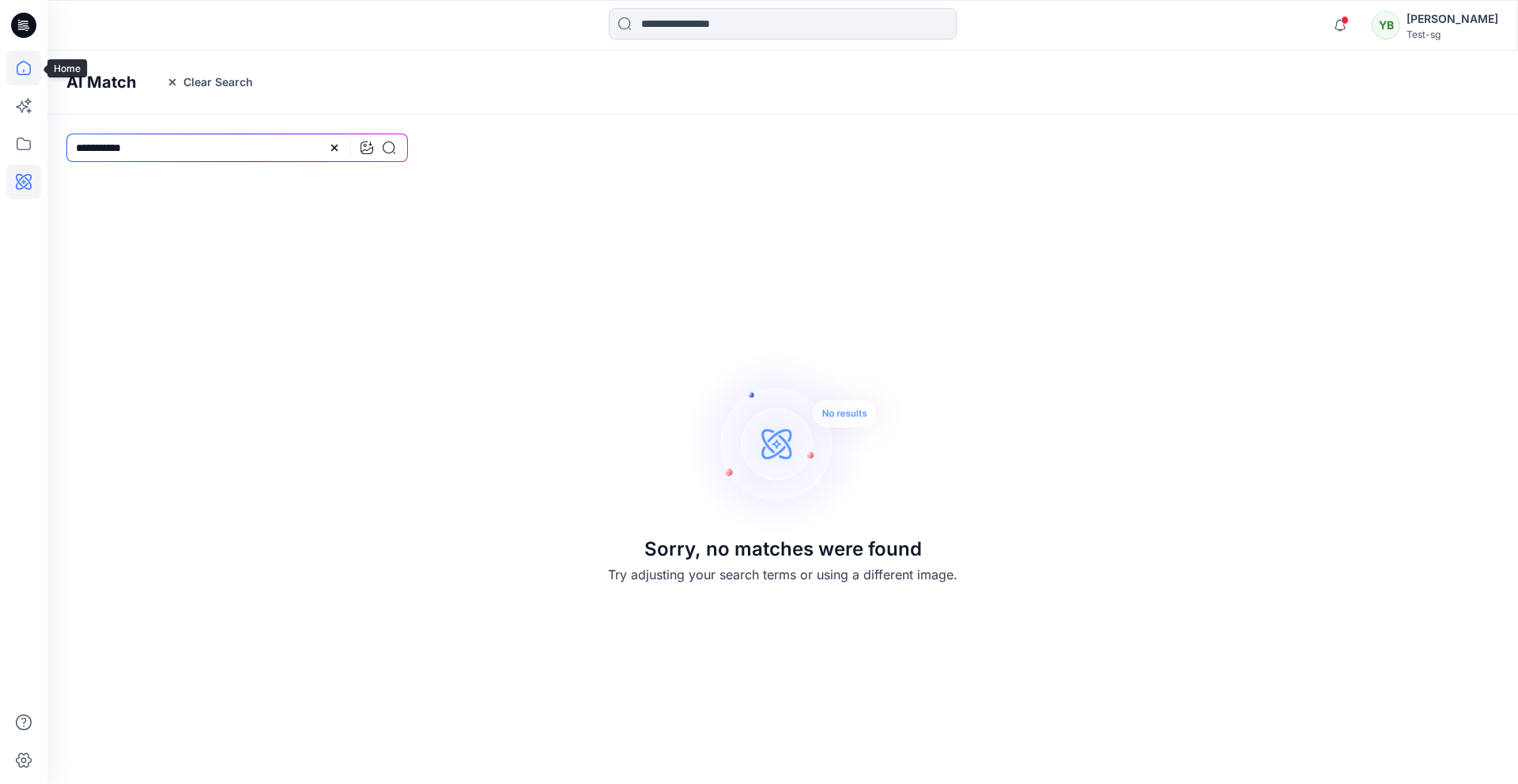
click at [26, 59] on icon at bounding box center [23, 68] width 35 height 35
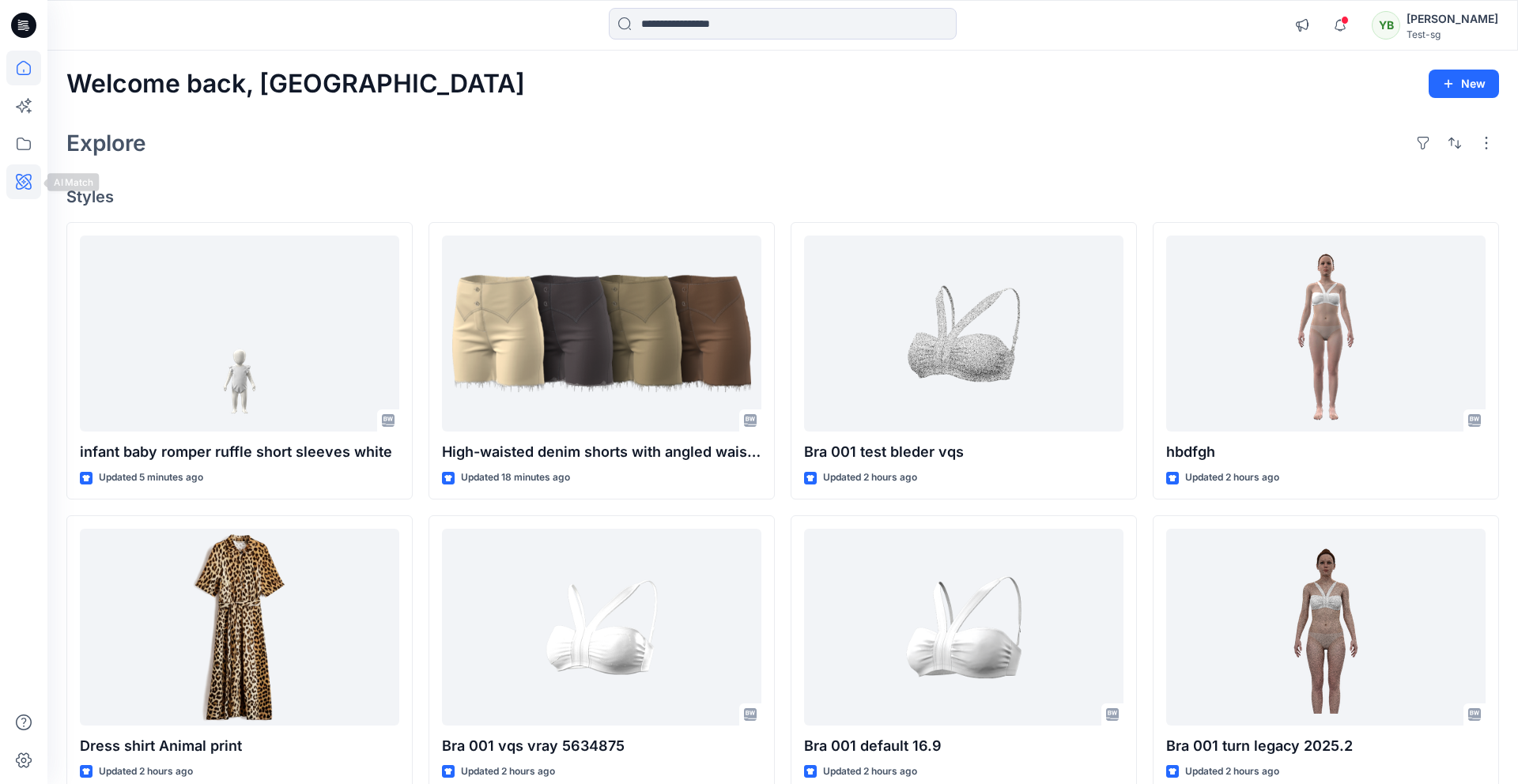
click at [31, 178] on icon at bounding box center [24, 182] width 16 height 16
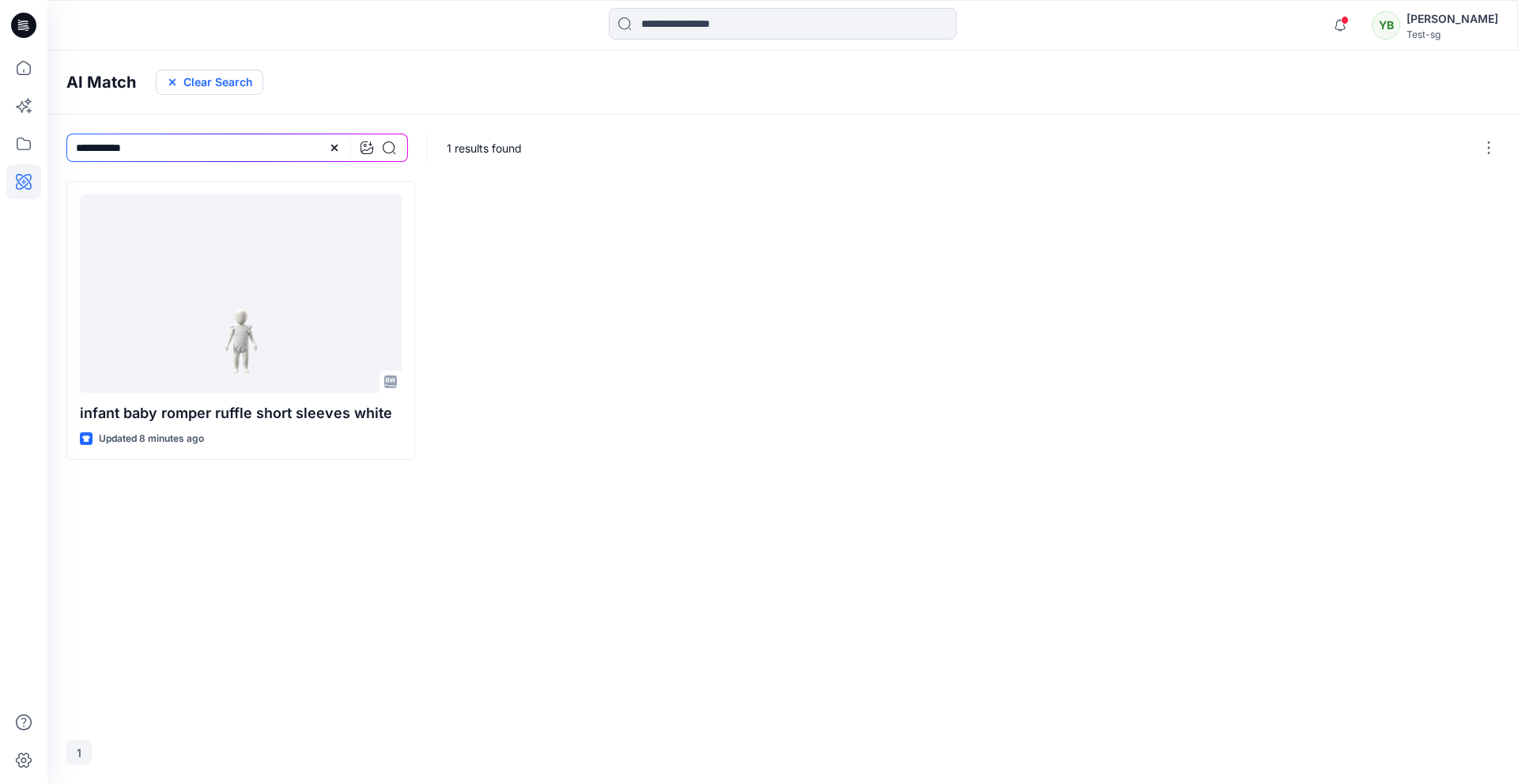
click at [193, 88] on button "Clear Search" at bounding box center [209, 82] width 108 height 25
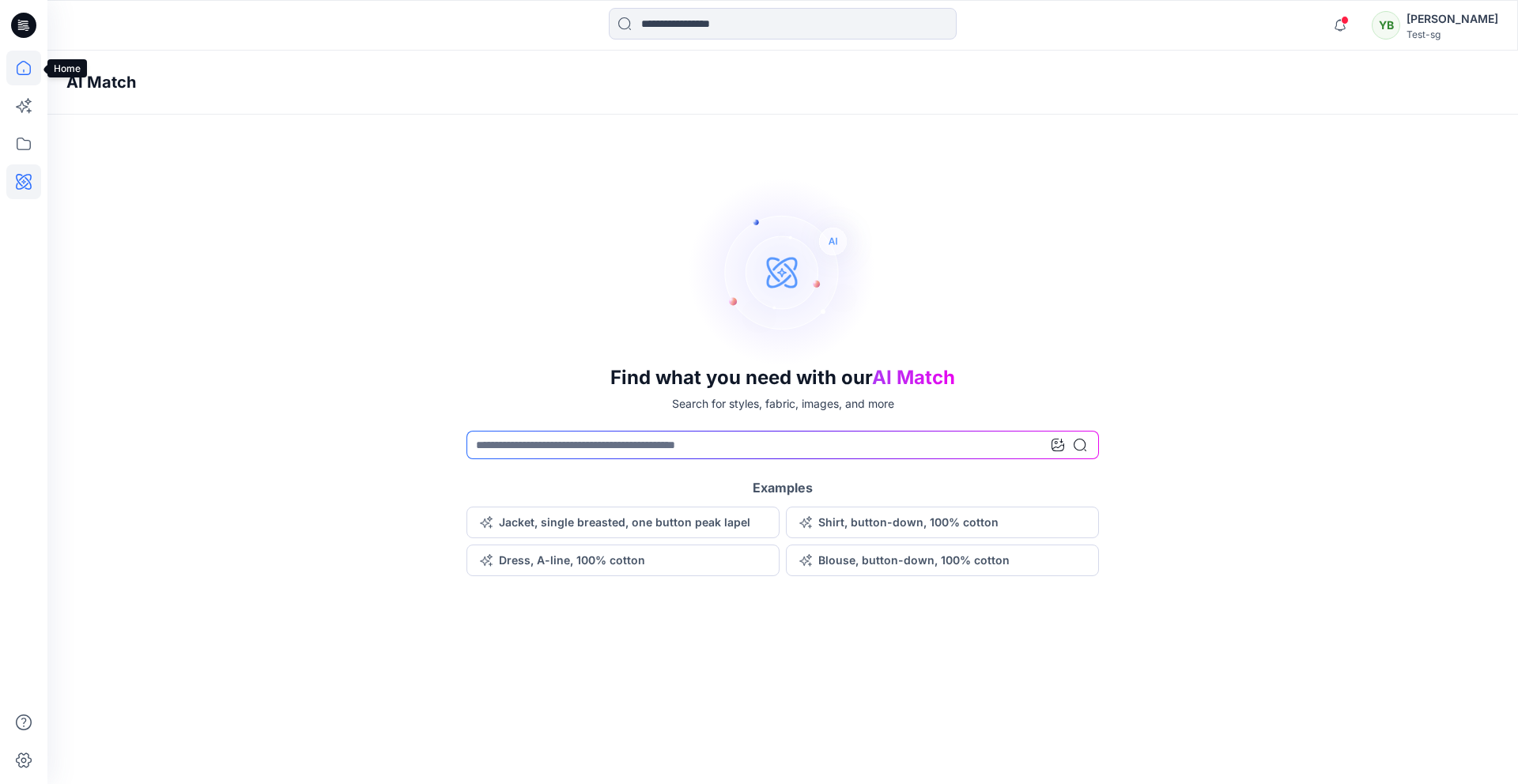
click at [25, 74] on icon at bounding box center [23, 68] width 35 height 35
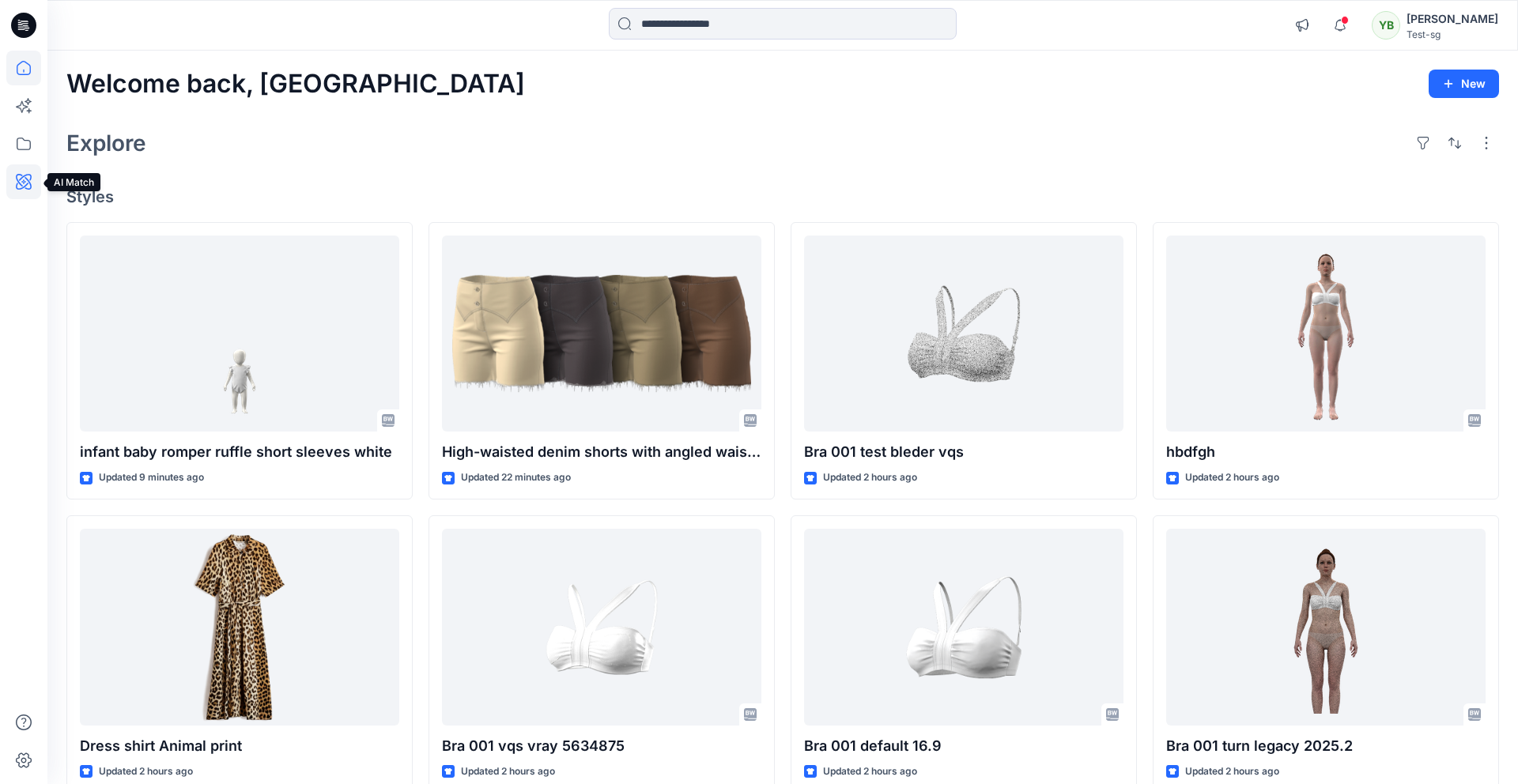
click at [29, 183] on icon at bounding box center [24, 182] width 16 height 16
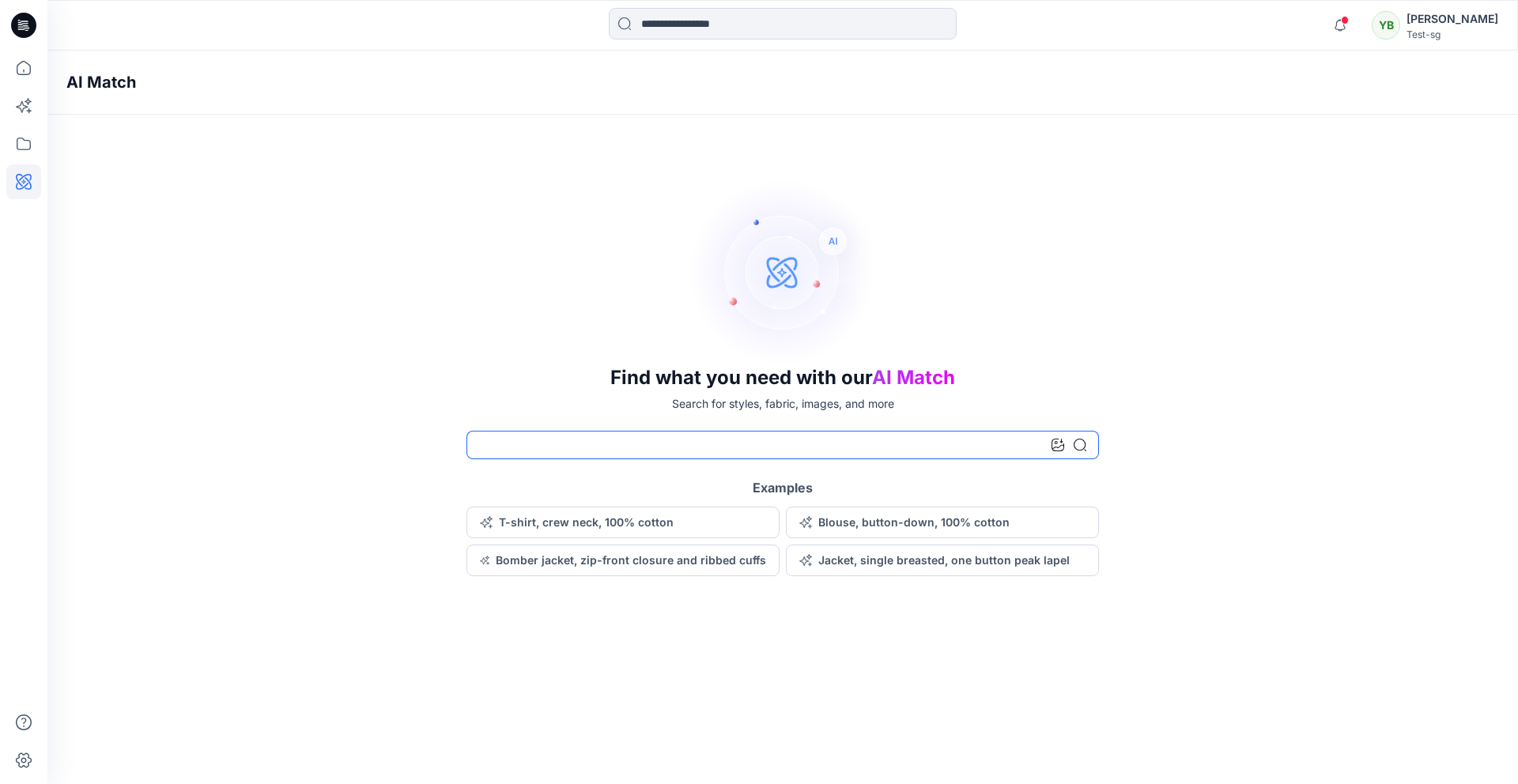
click at [559, 444] on input at bounding box center [783, 445] width 632 height 29
type input "**********"
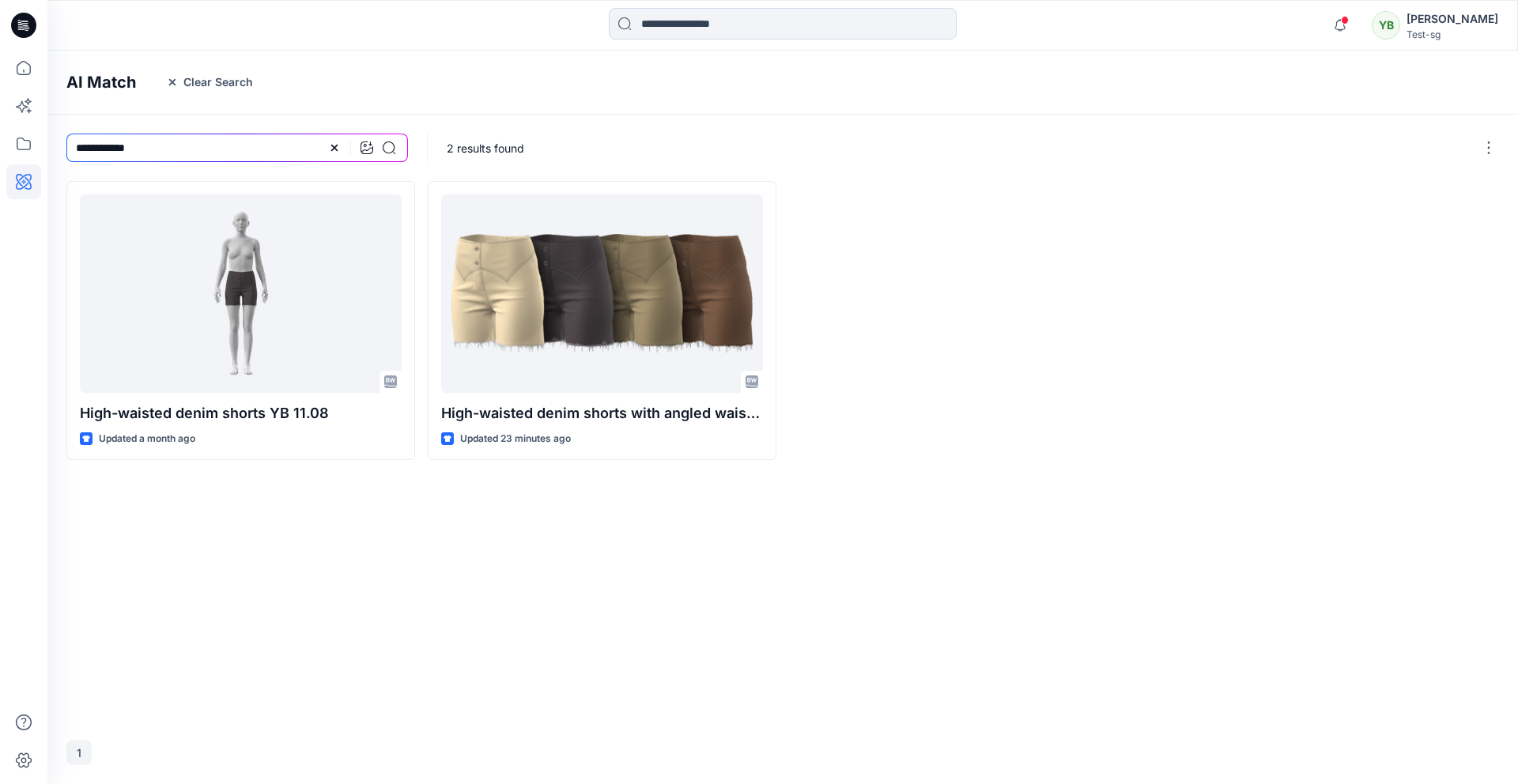
click at [855, 272] on div at bounding box center [964, 320] width 349 height 279
click at [232, 87] on button "Clear Search" at bounding box center [209, 82] width 108 height 25
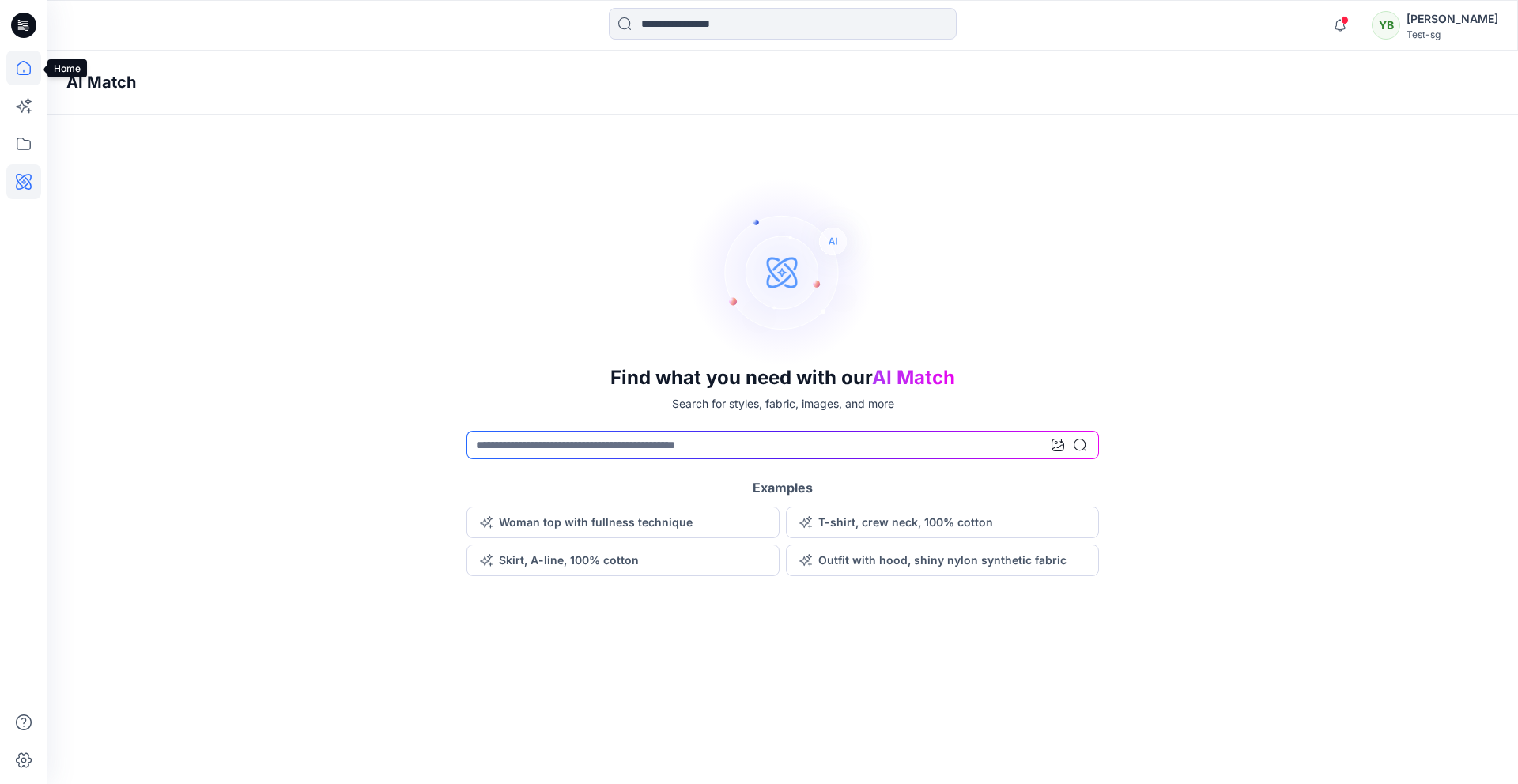
click at [26, 75] on icon at bounding box center [24, 68] width 14 height 14
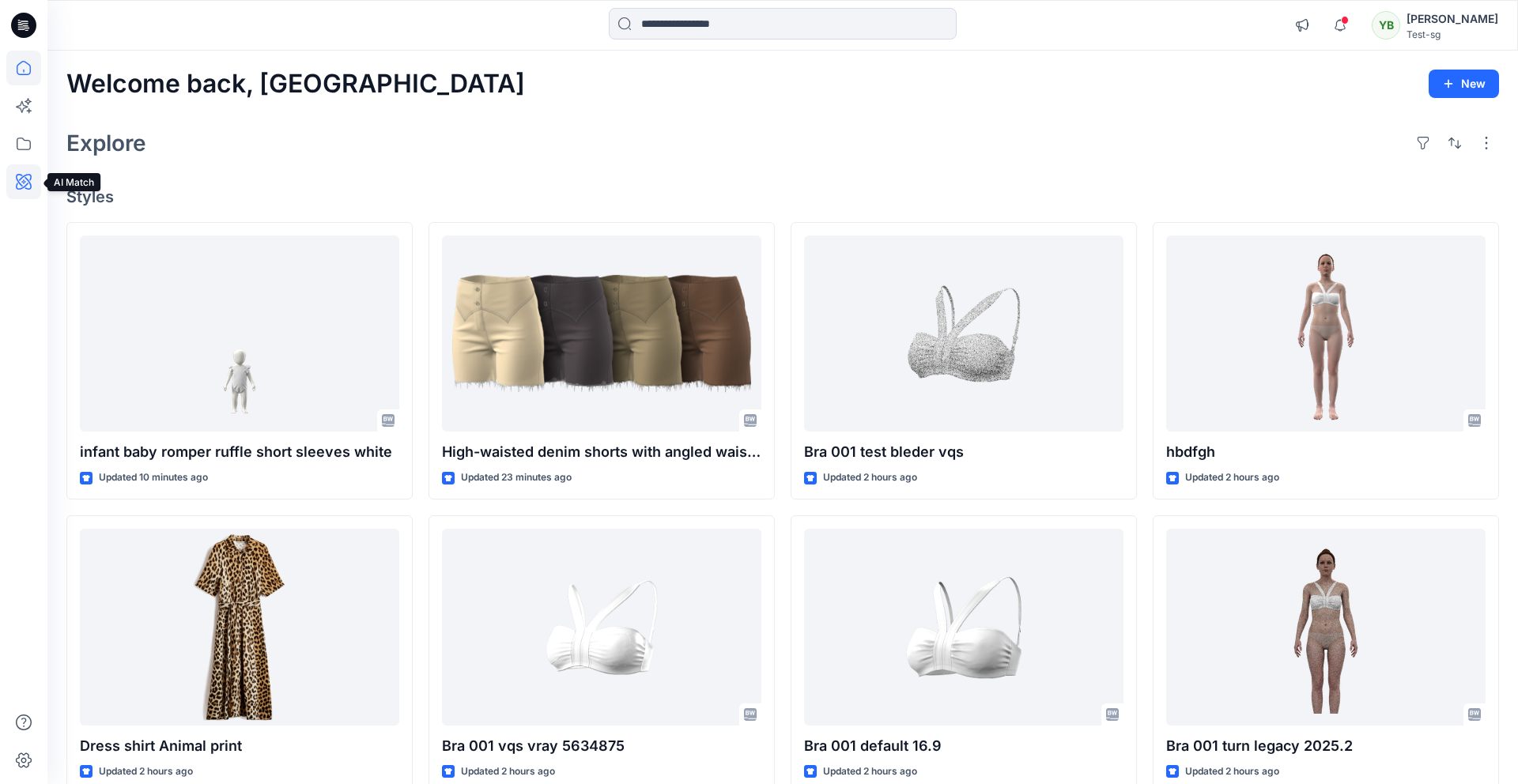
click at [25, 174] on icon at bounding box center [23, 182] width 35 height 35
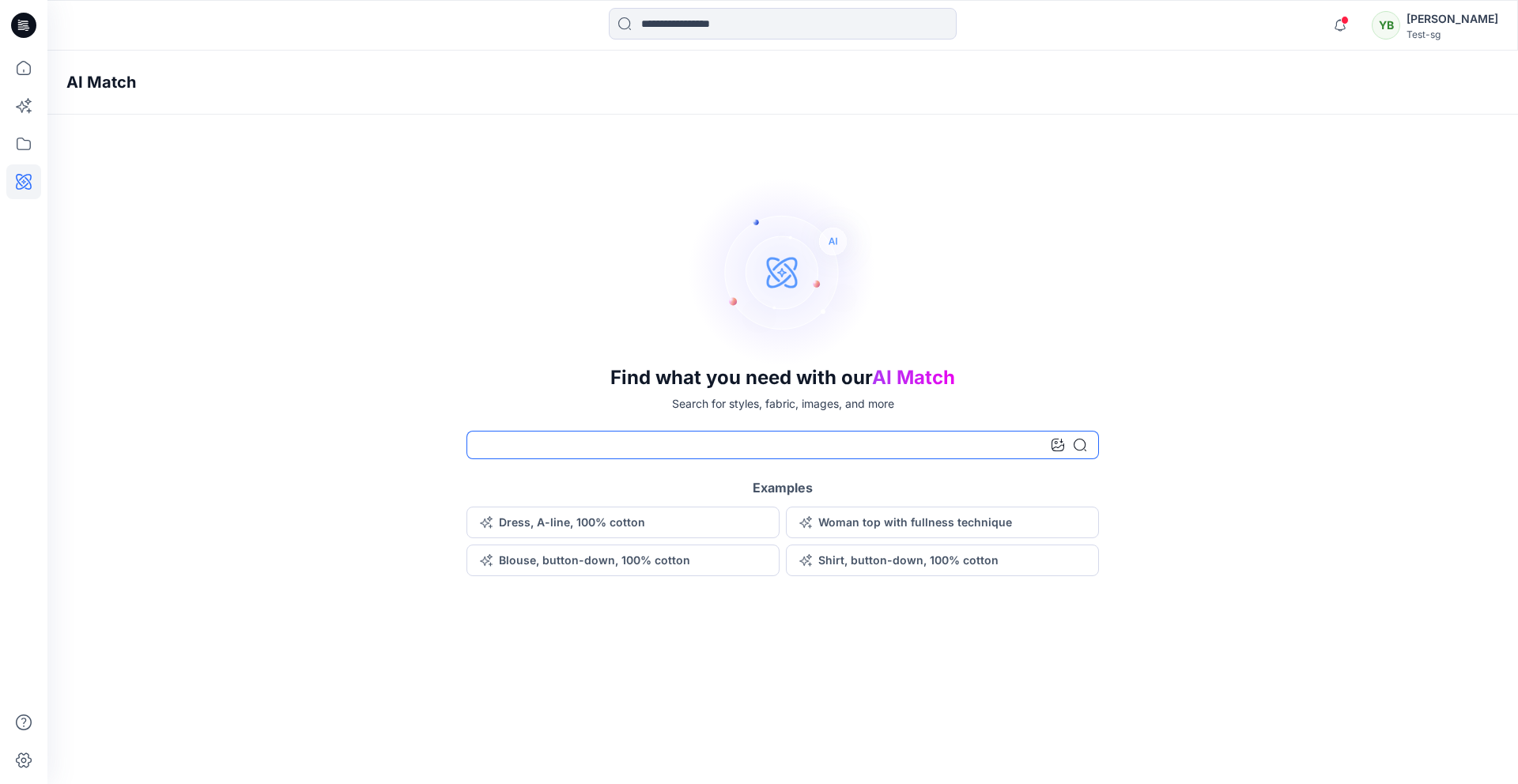
click at [599, 449] on input at bounding box center [783, 445] width 632 height 29
paste input "**********"
type input "**********"
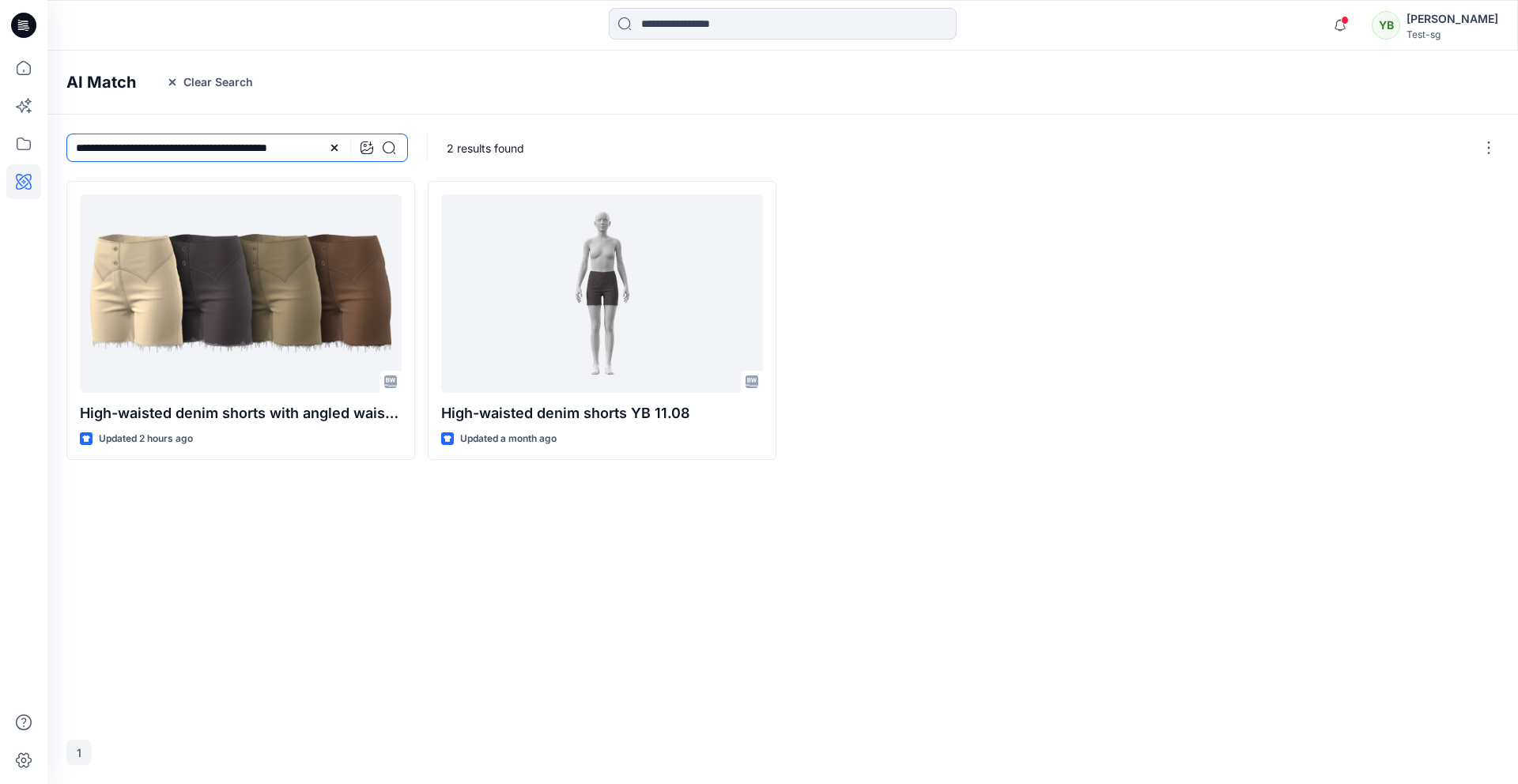
click at [198, 144] on input "**********" at bounding box center [237, 148] width 341 height 29
